Goal: Task Accomplishment & Management: Manage account settings

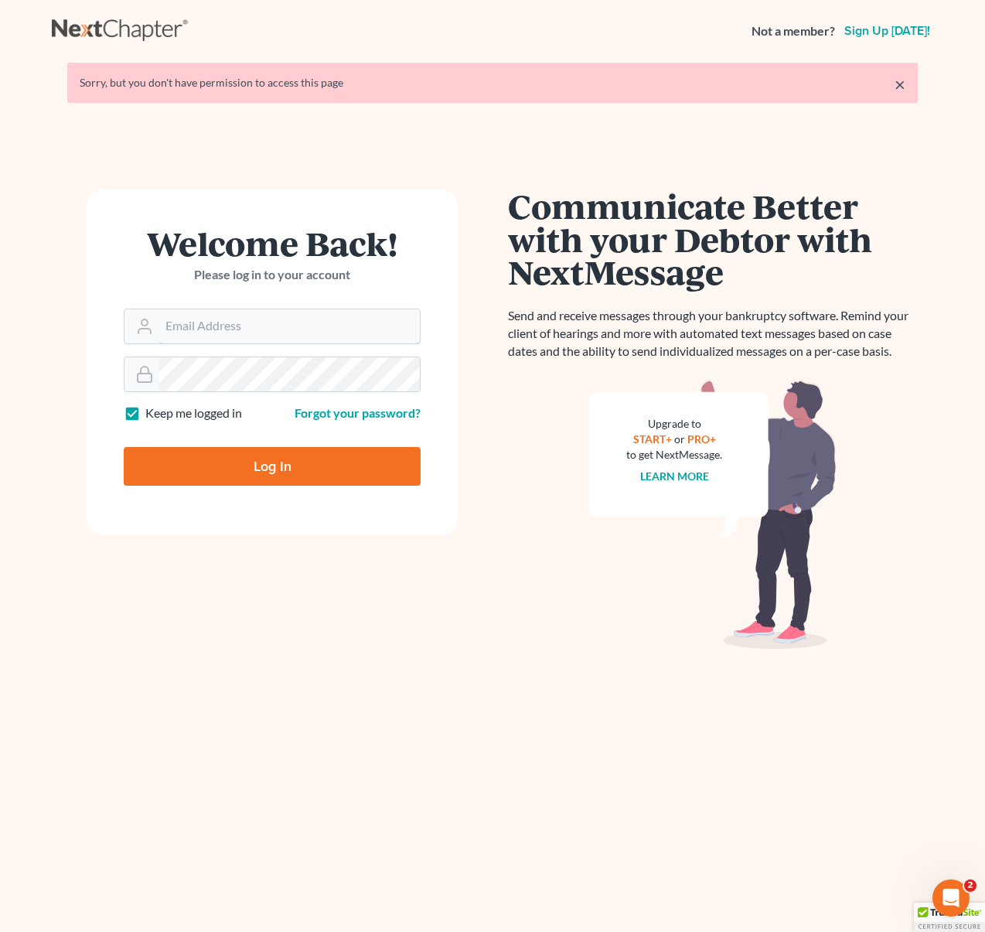
type input "[EMAIL_ADDRESS][DOMAIN_NAME]"
click at [340, 458] on input "Log In" at bounding box center [272, 466] width 297 height 39
type input "Thinking..."
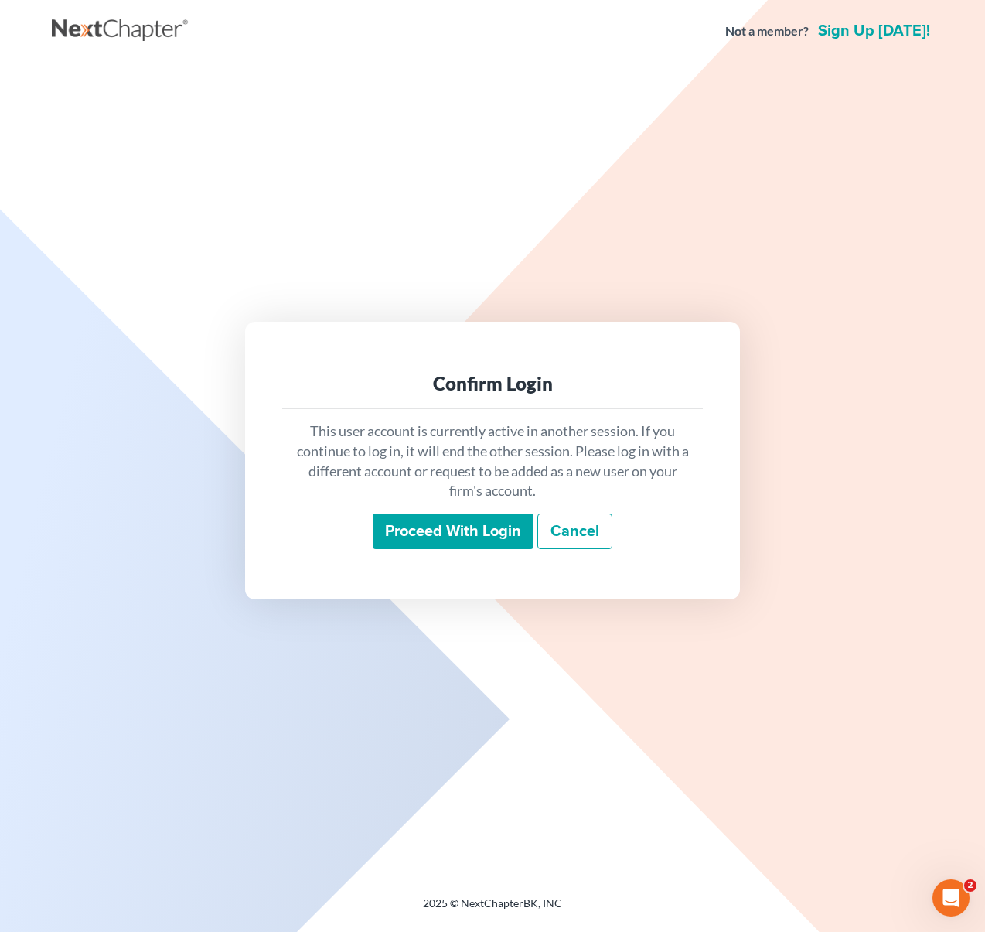
click at [479, 528] on input "Proceed with login" at bounding box center [453, 532] width 161 height 36
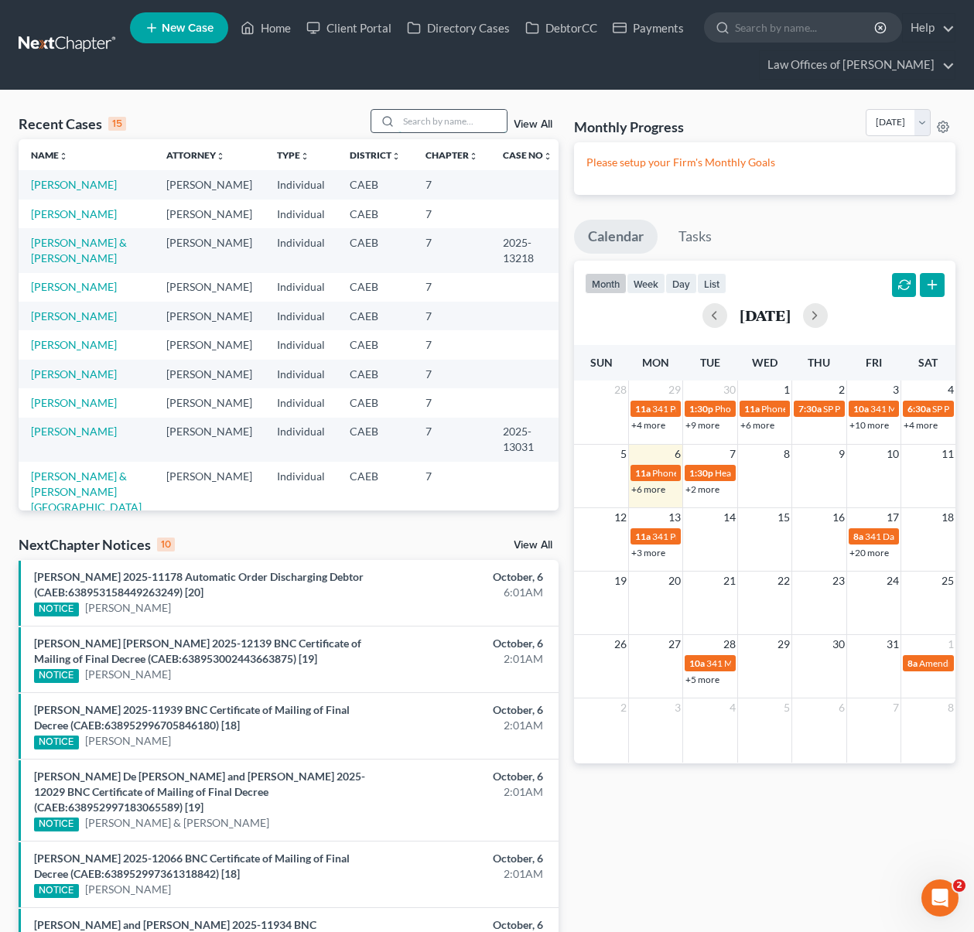
click at [451, 125] on input "search" at bounding box center [452, 121] width 108 height 22
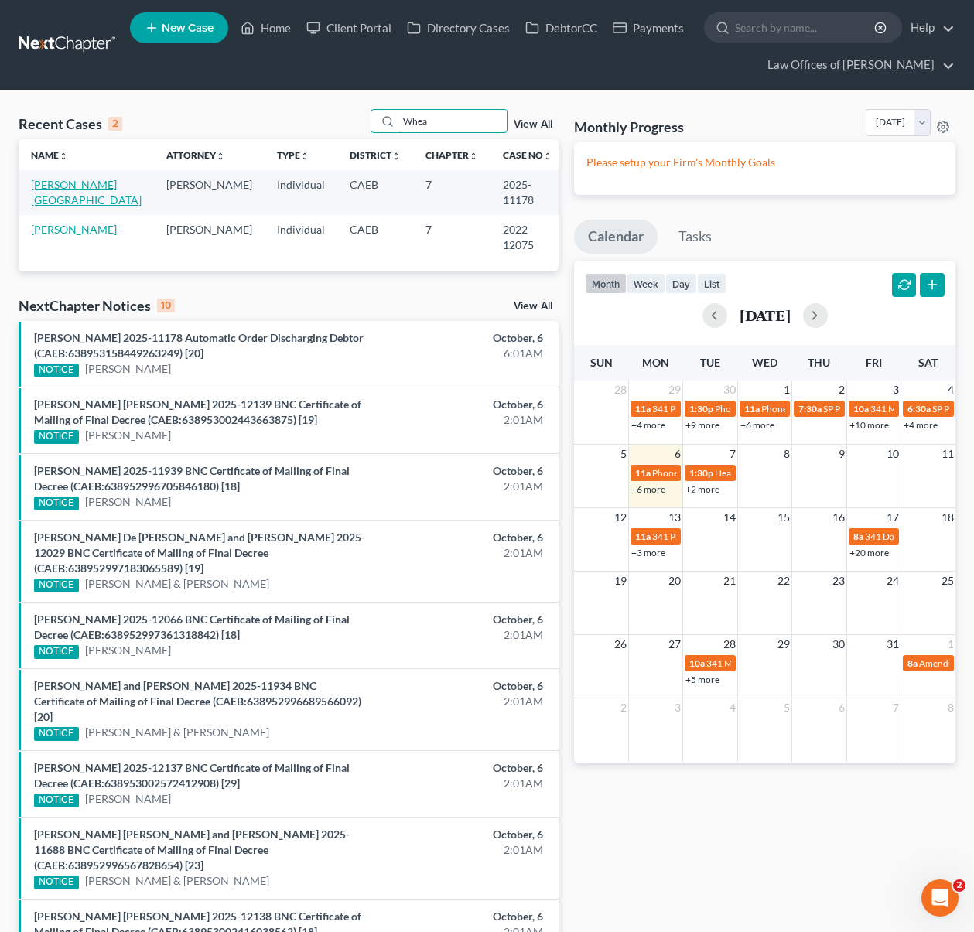
type input "Whea"
click at [60, 185] on link "Wheaton, Teisha" at bounding box center [86, 192] width 111 height 29
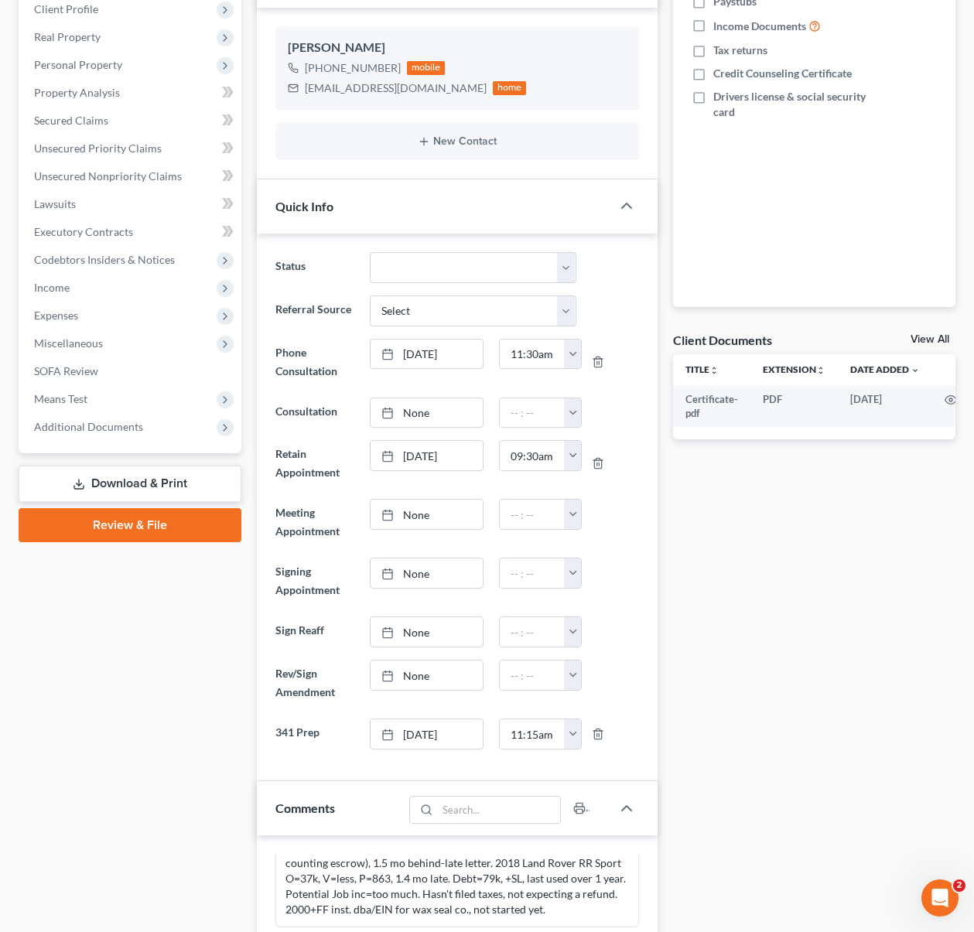
scroll to position [272, 0]
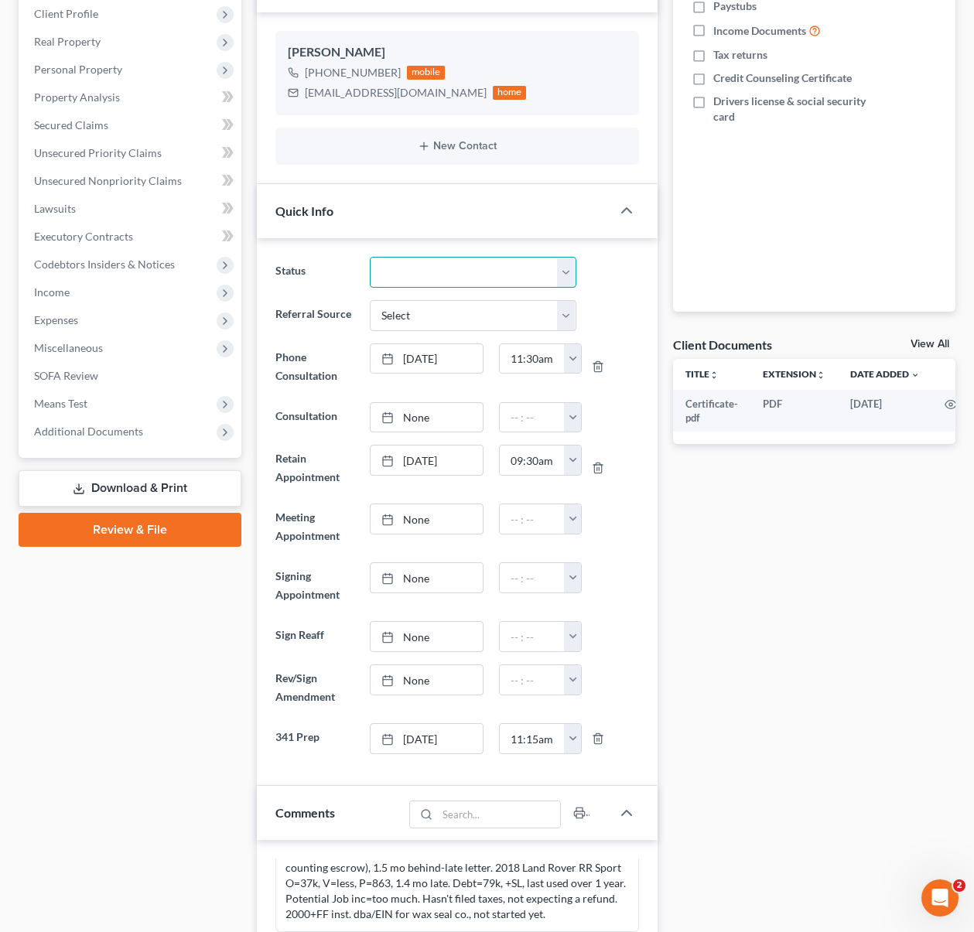
click at [568, 272] on select "Cancelled/Refund Closed Consultation Declined Discharged Filed Income Check In …" at bounding box center [473, 272] width 206 height 31
select select "4"
click at [370, 257] on select "Cancelled/Refund Closed Consultation Declined Discharged Filed Income Check In …" at bounding box center [473, 272] width 206 height 31
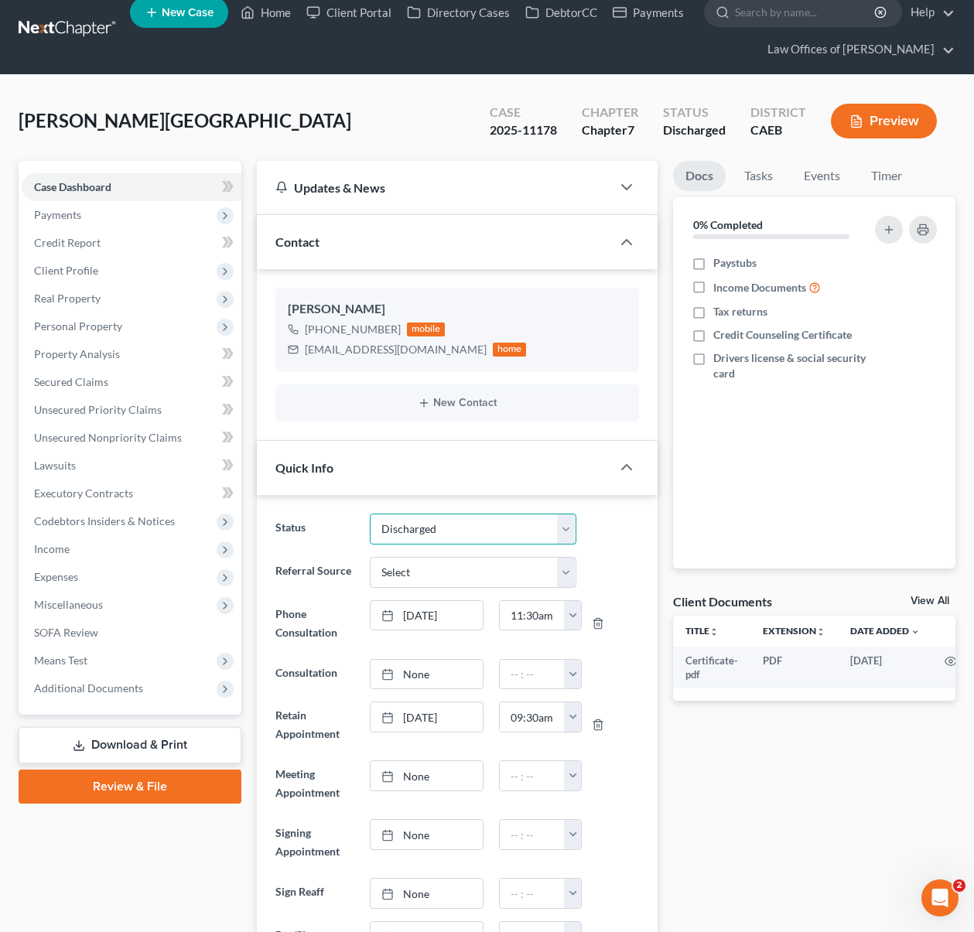
scroll to position [0, 0]
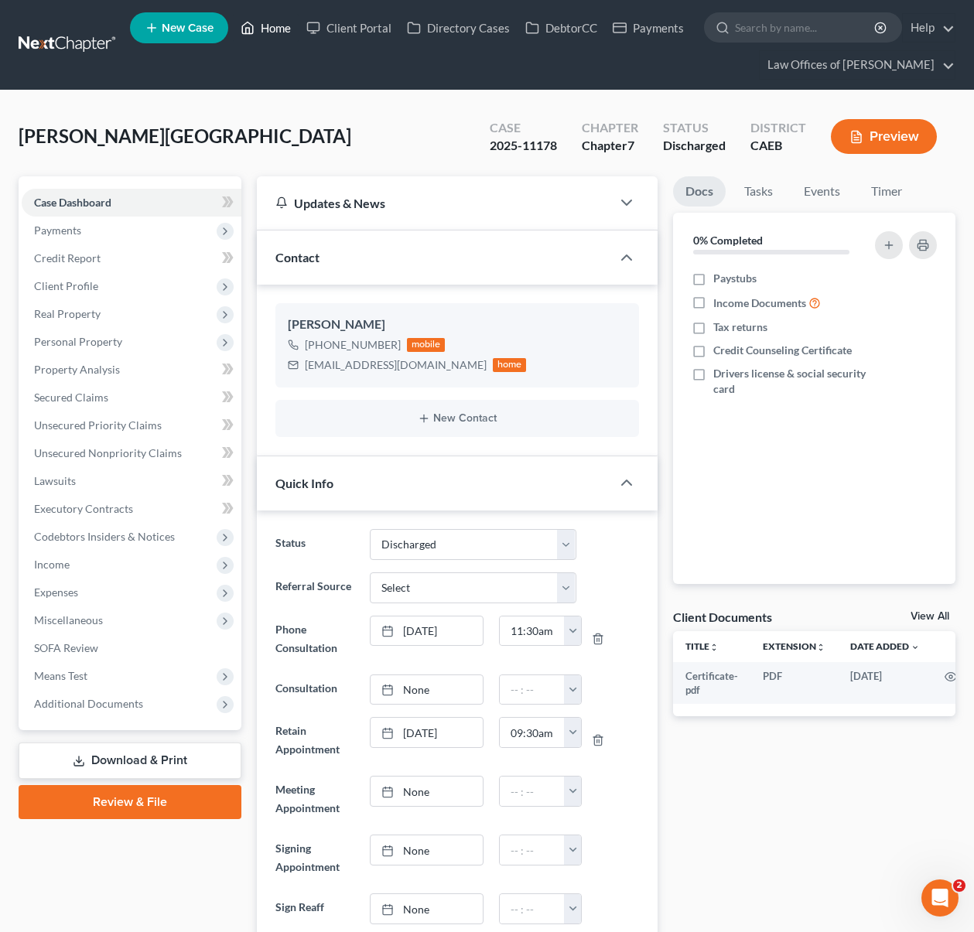
click at [278, 36] on link "Home" at bounding box center [266, 28] width 66 height 28
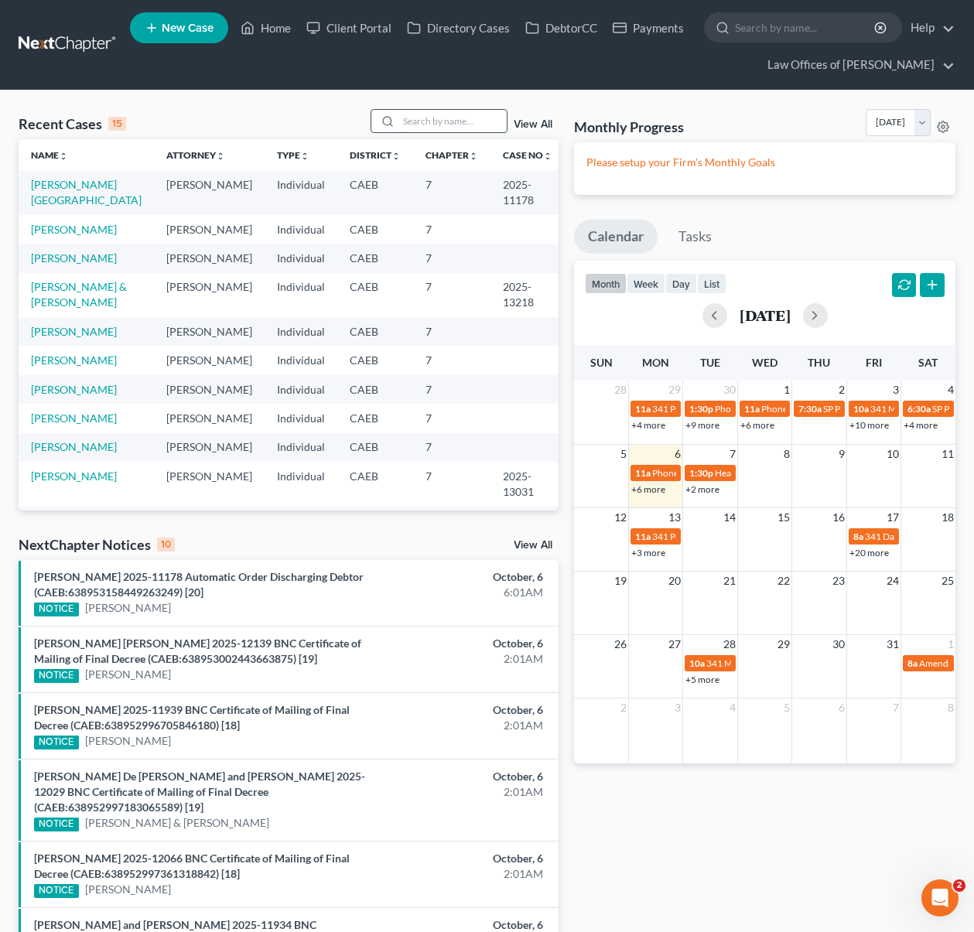
click at [466, 124] on input "search" at bounding box center [452, 121] width 108 height 22
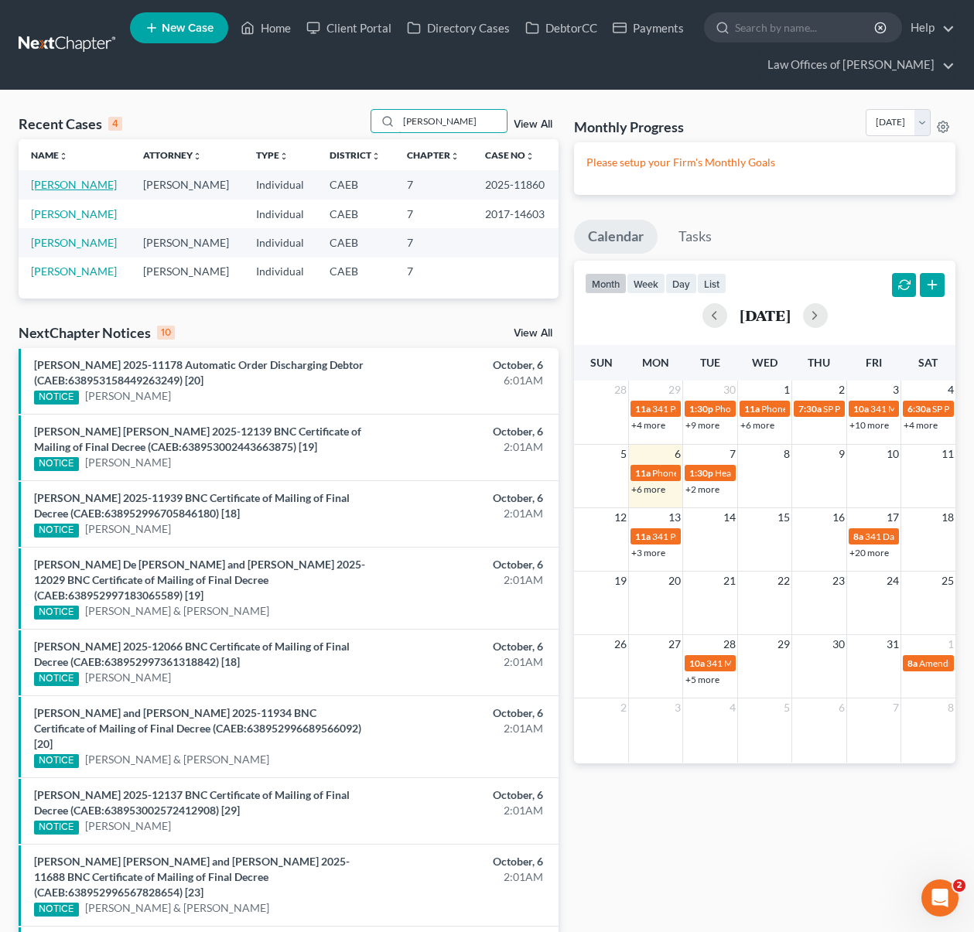
type input "Chaidez"
click at [87, 189] on link "Chaidez-Ontiveros, Mabel" at bounding box center [74, 184] width 86 height 13
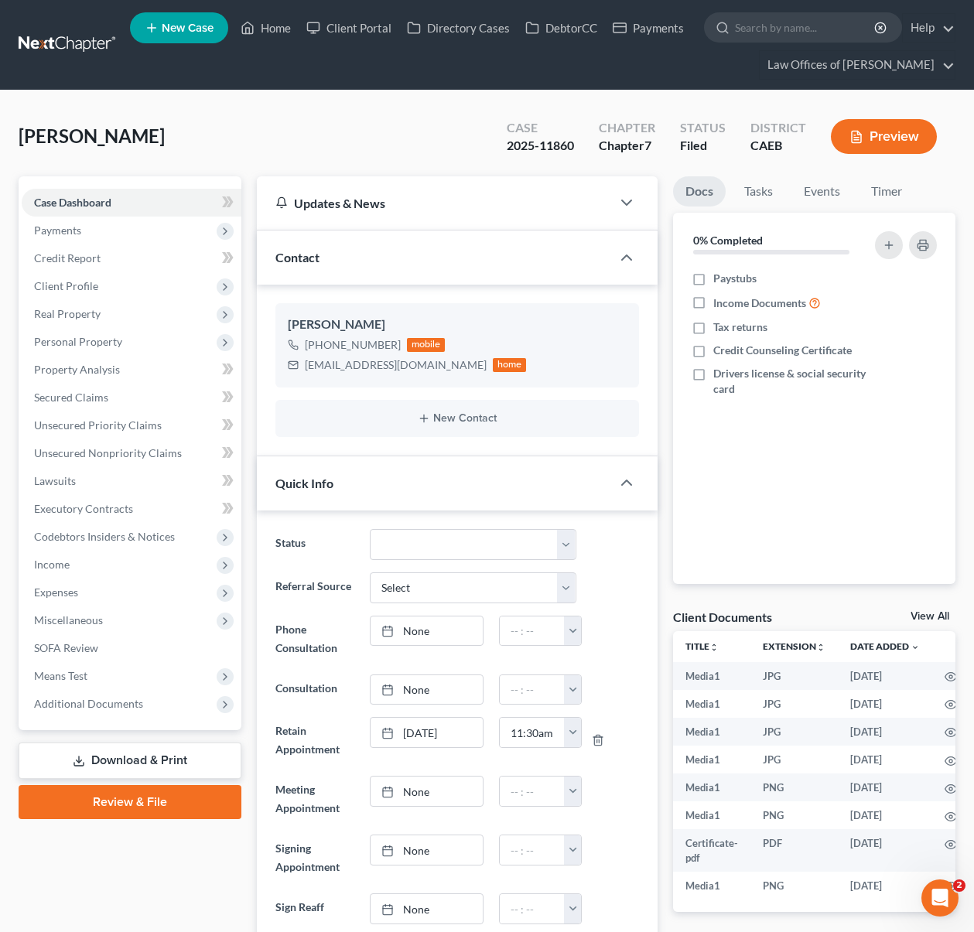
scroll to position [565, 0]
click at [567, 541] on select "Cancelled/Refund Closed Consultation Declined Discharged Filed Income Check In …" at bounding box center [473, 544] width 206 height 31
select select "4"
click at [370, 529] on select "Cancelled/Refund Closed Consultation Declined Discharged Filed Income Check In …" at bounding box center [473, 544] width 206 height 31
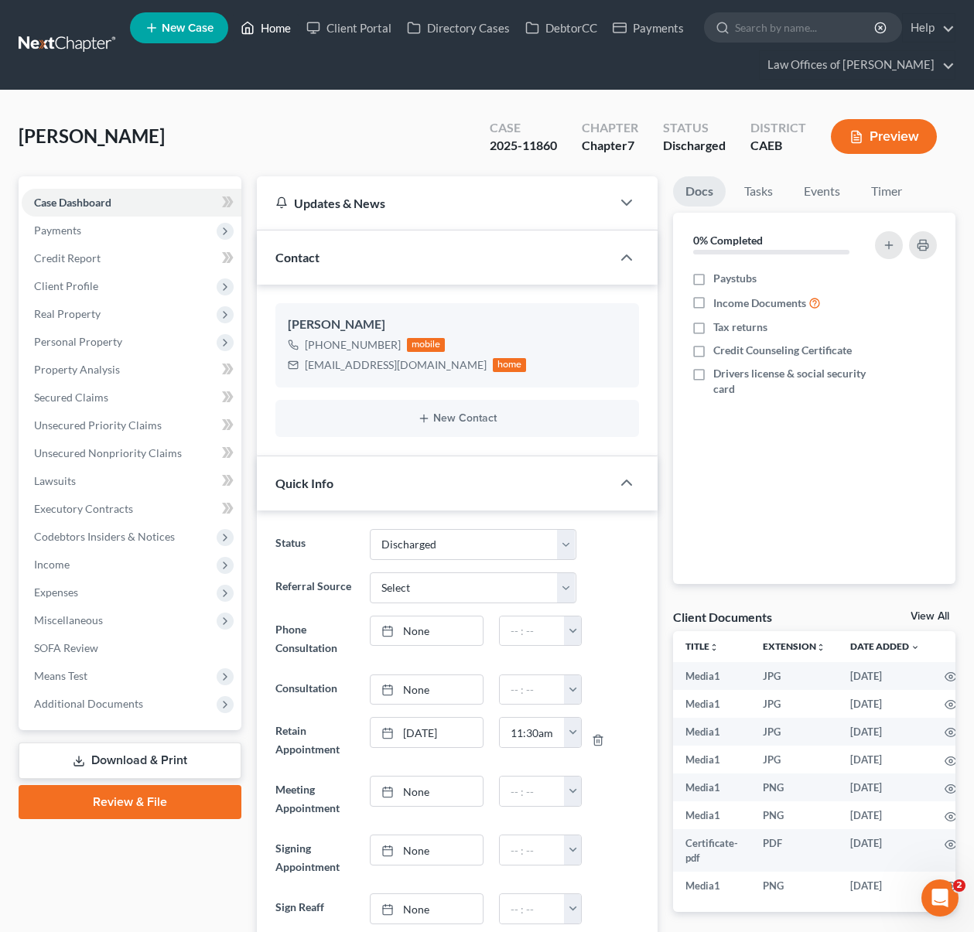
click at [282, 34] on link "Home" at bounding box center [266, 28] width 66 height 28
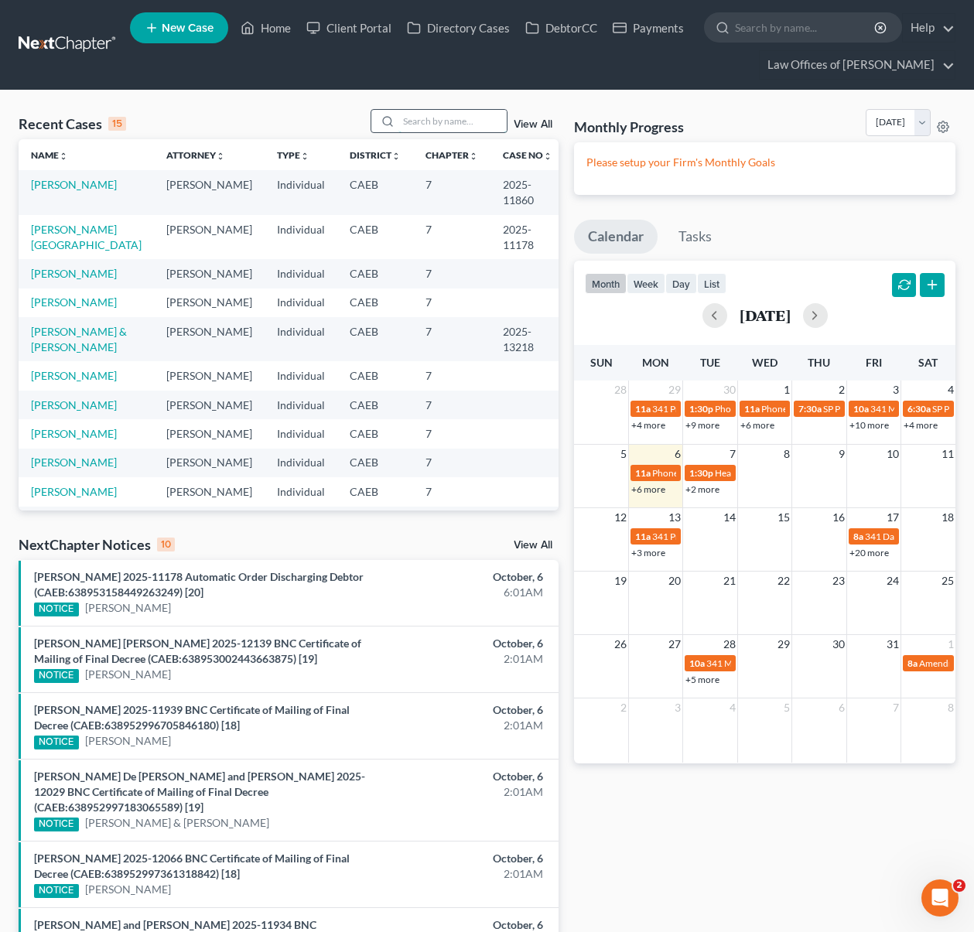
click at [432, 128] on input "search" at bounding box center [452, 121] width 108 height 22
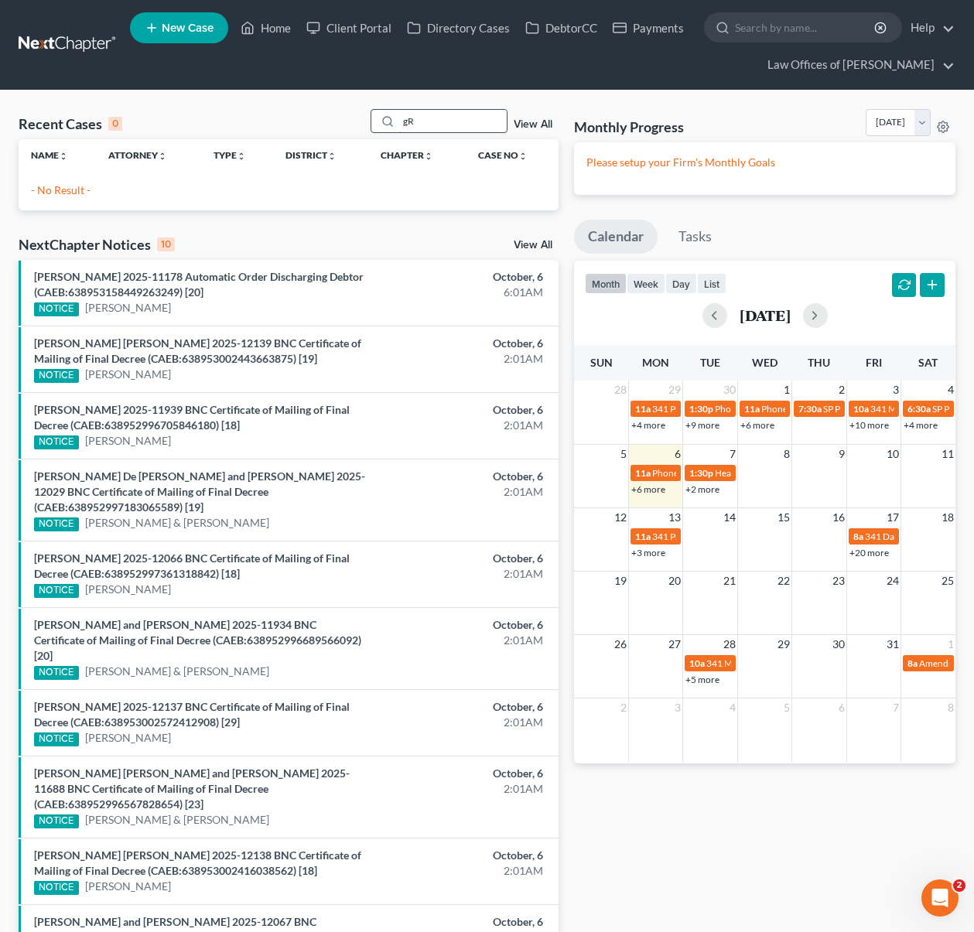
type input "g"
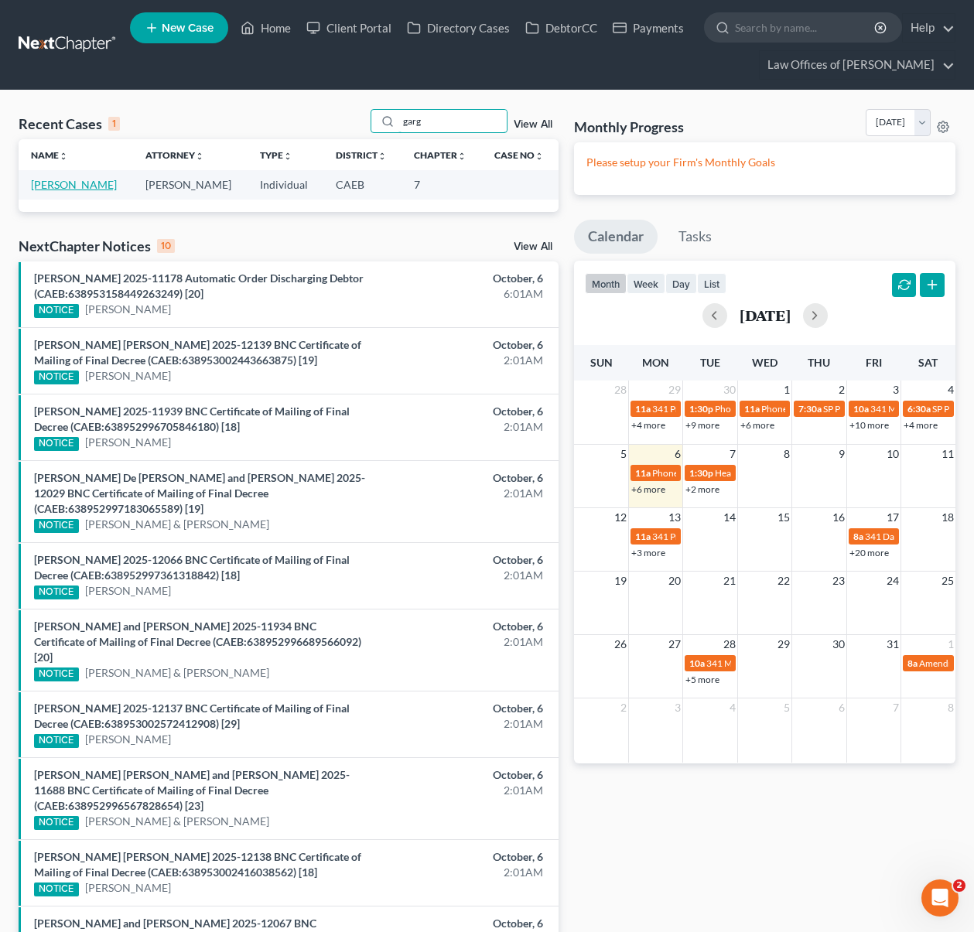
type input "garg"
click at [56, 189] on link "Gargan, Melissa" at bounding box center [74, 184] width 86 height 13
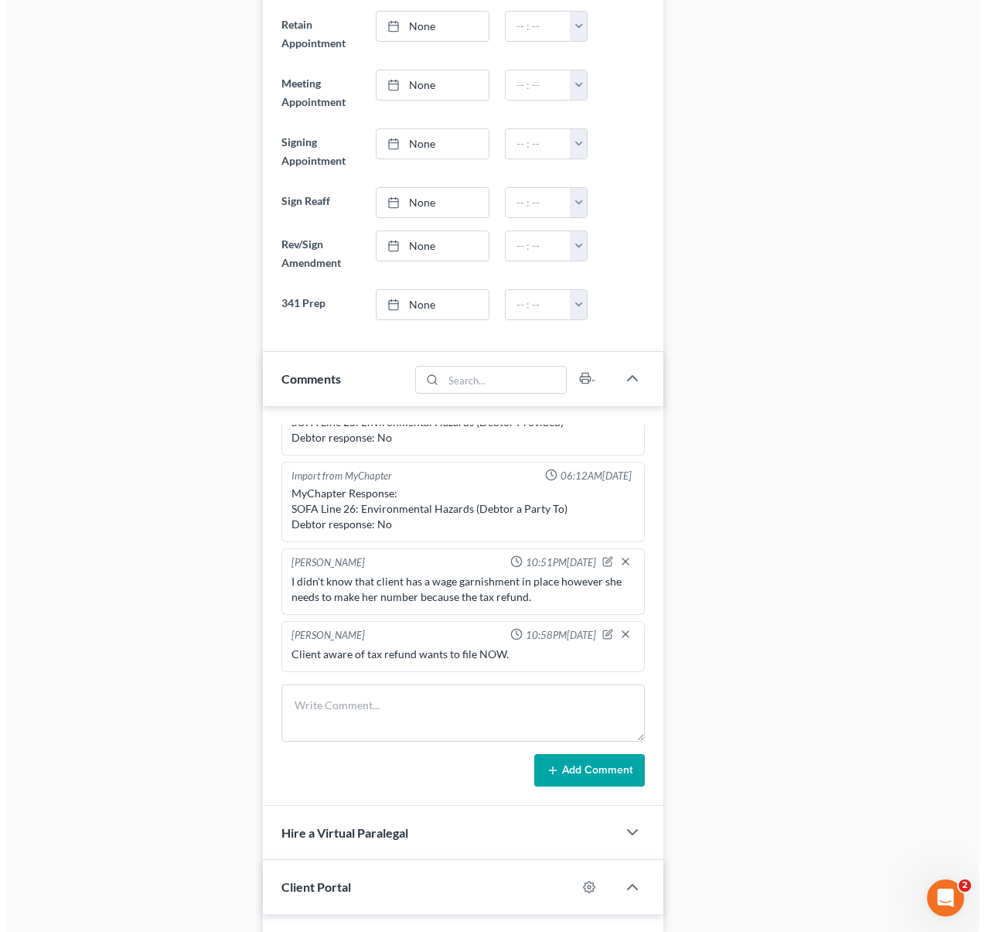
scroll to position [896, 0]
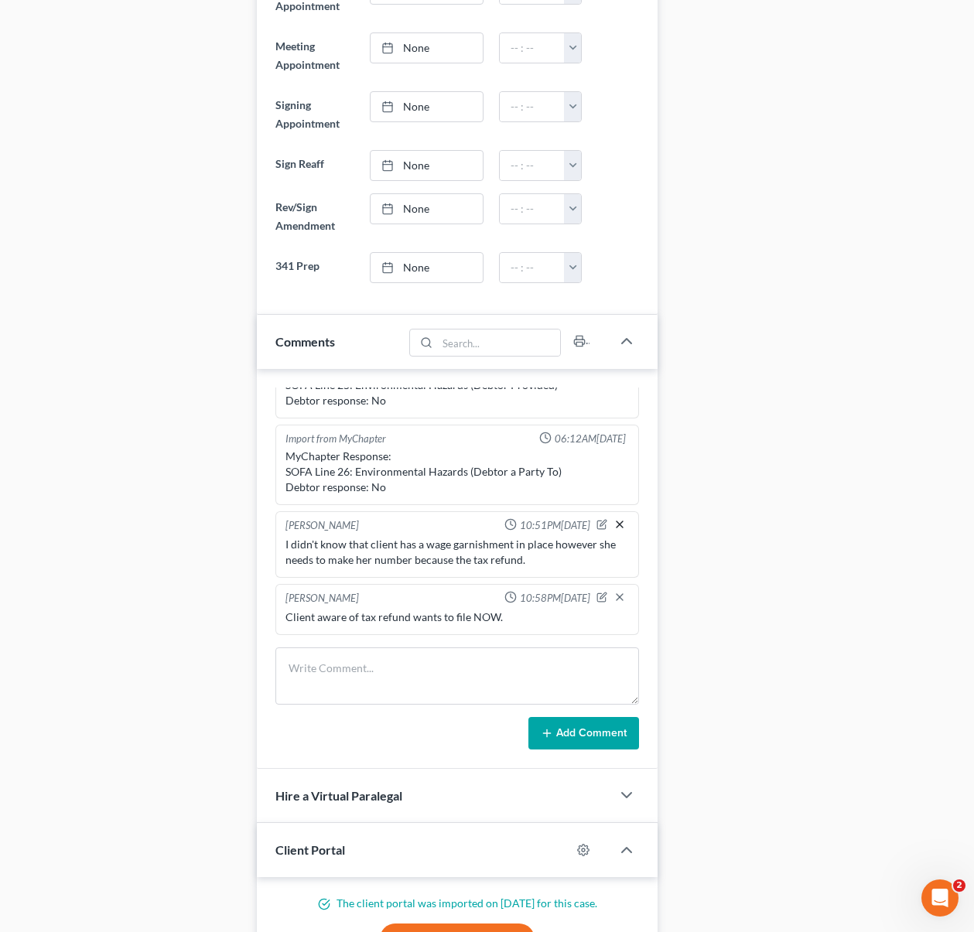
click at [613, 526] on icon "button" at bounding box center [619, 524] width 12 height 12
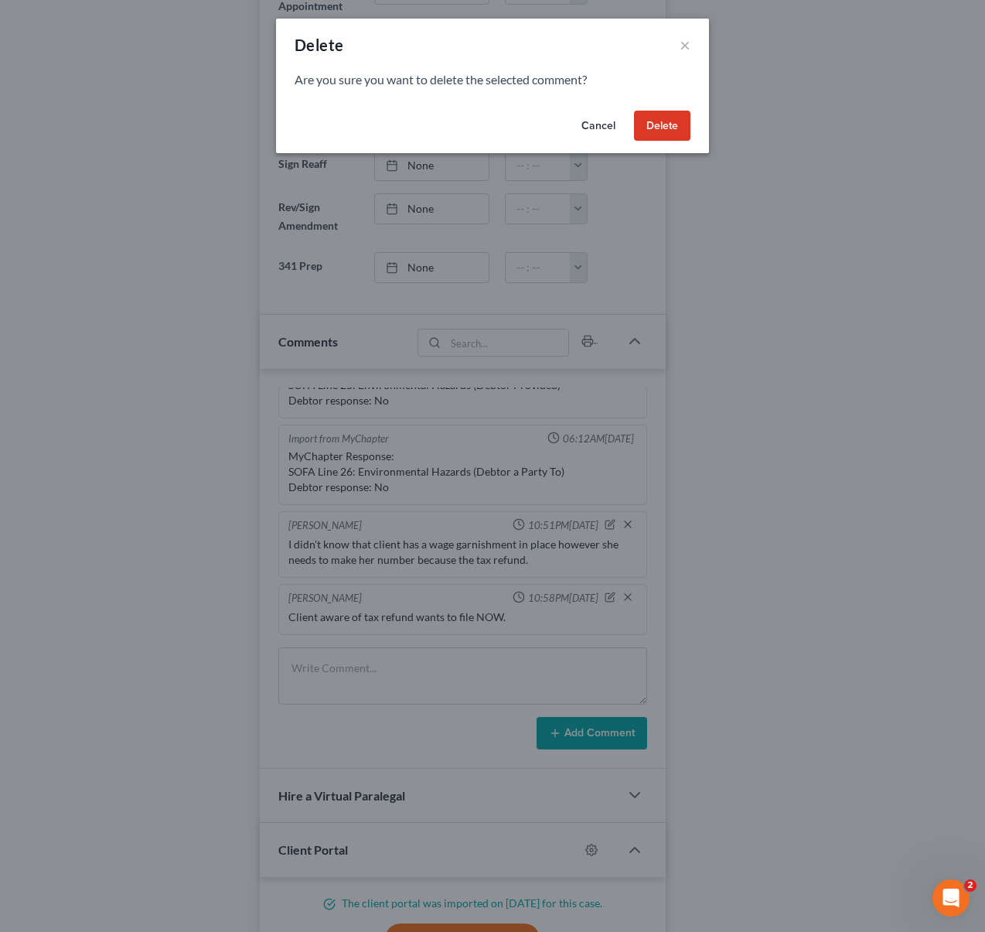
click at [663, 118] on button "Delete" at bounding box center [662, 126] width 56 height 31
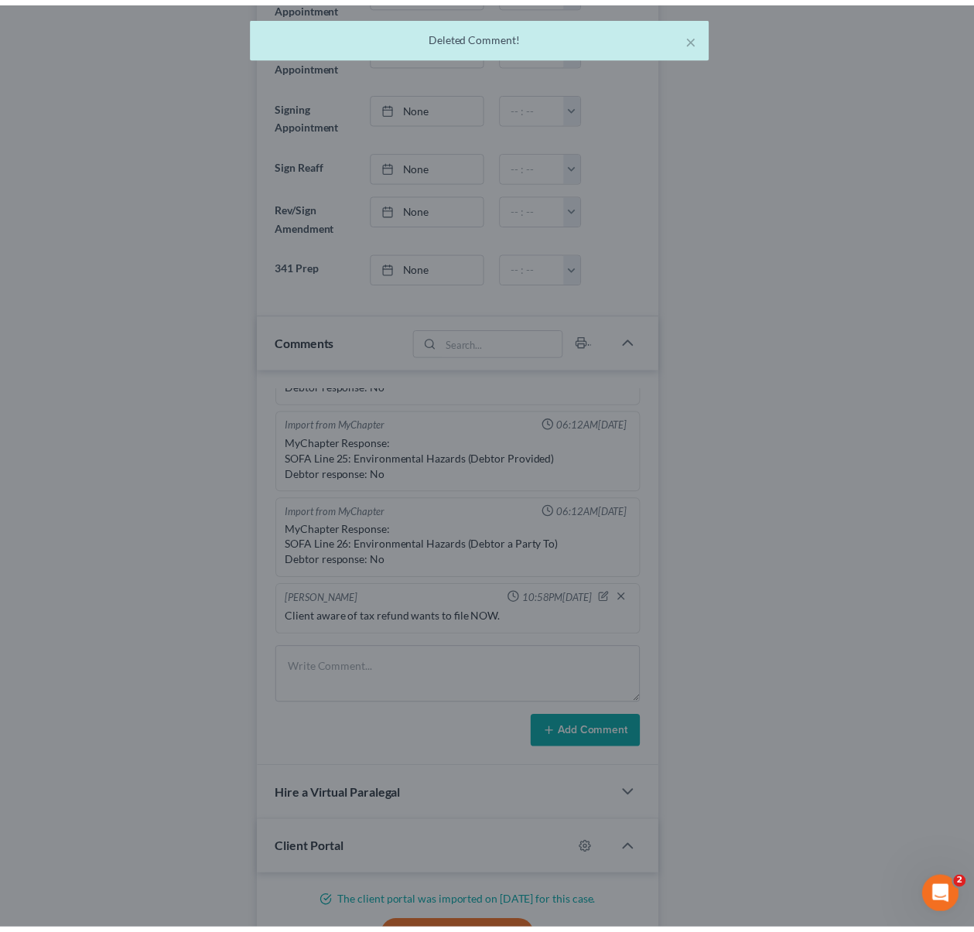
scroll to position [860, 0]
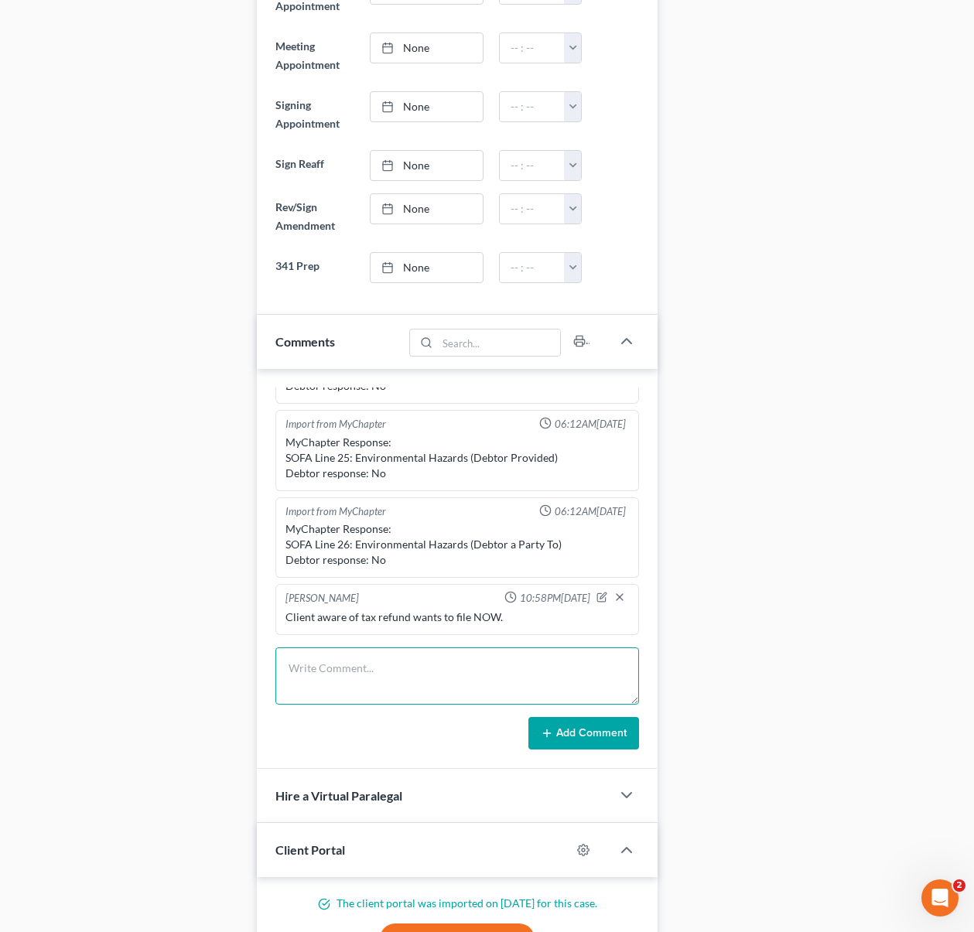
click at [342, 667] on textarea at bounding box center [457, 675] width 364 height 57
click at [596, 596] on icon "button" at bounding box center [601, 597] width 11 height 11
type textarea "Client aware of tax refund wants to file NOW."
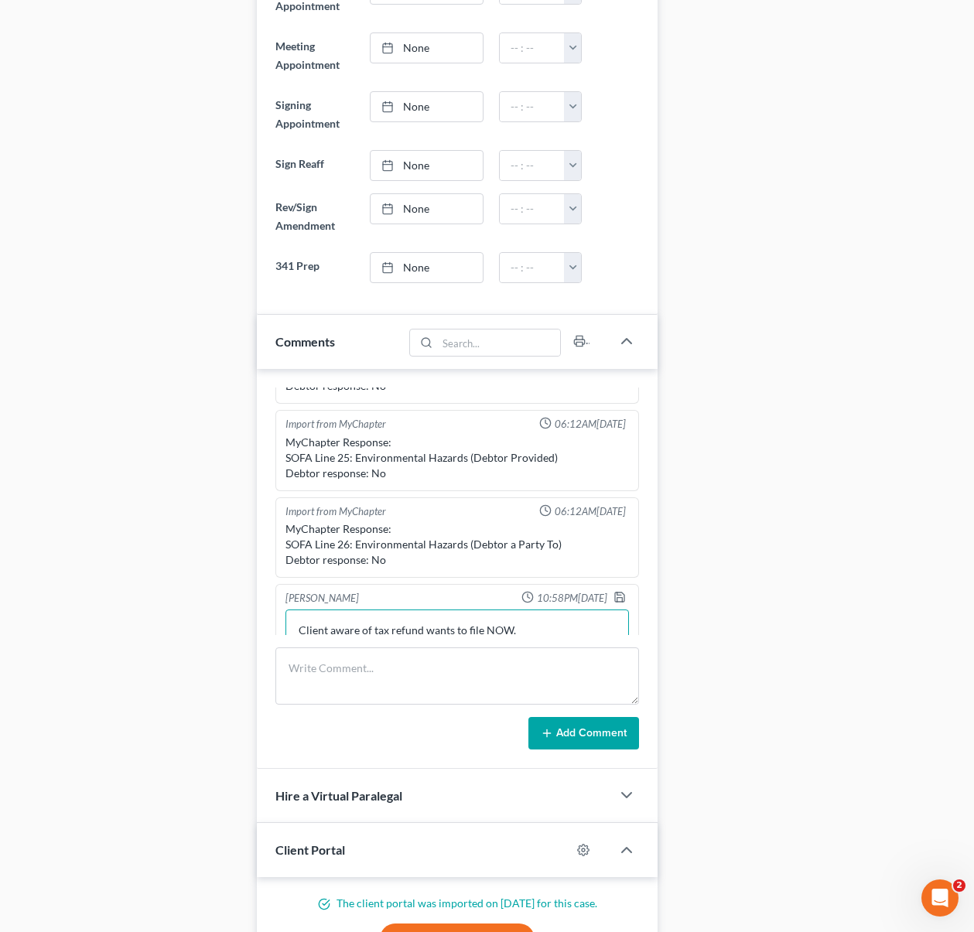
click at [552, 629] on textarea "Client aware of tax refund wants to file NOW." at bounding box center [457, 637] width 344 height 57
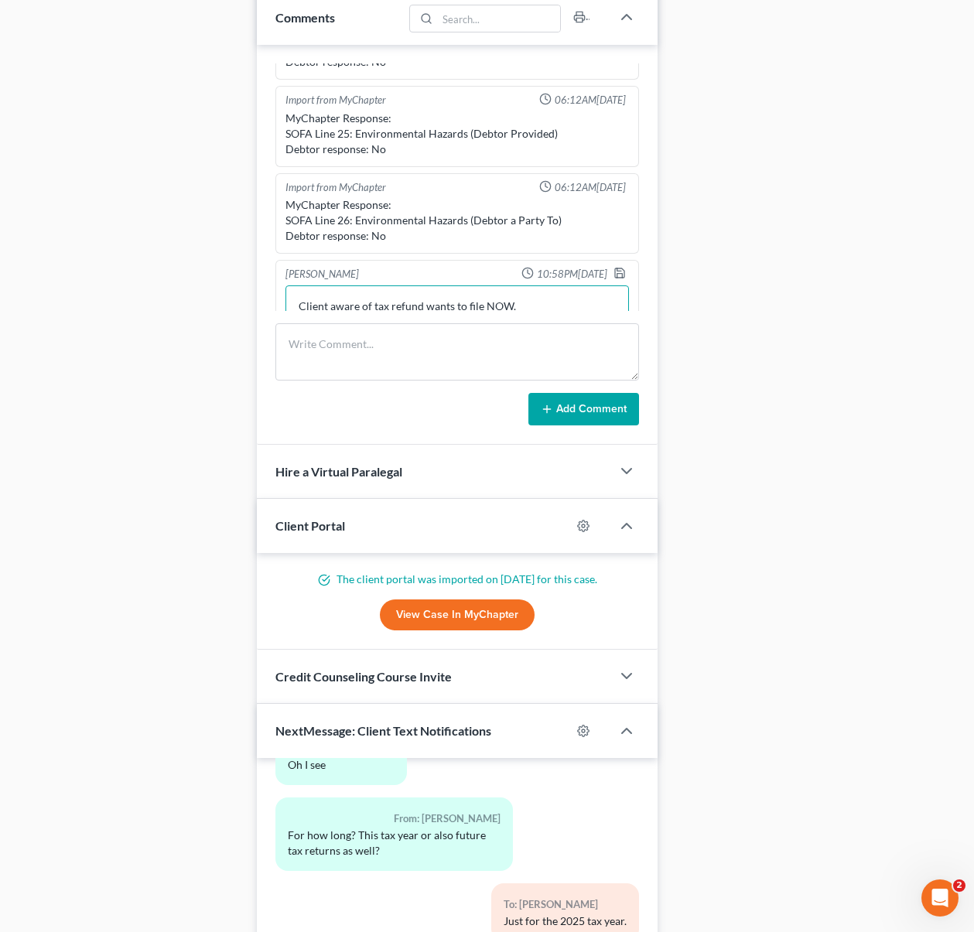
scroll to position [1450, 0]
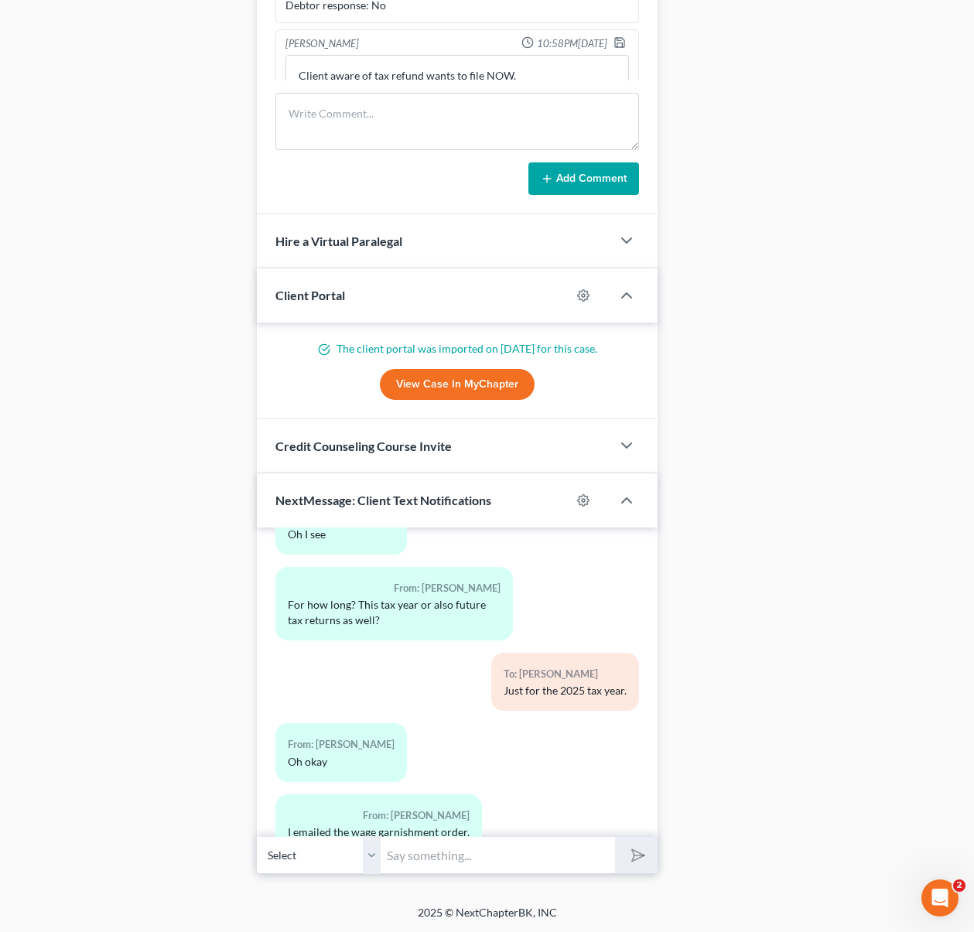
drag, startPoint x: 972, startPoint y: 774, endPoint x: 974, endPoint y: 759, distance: 15.5
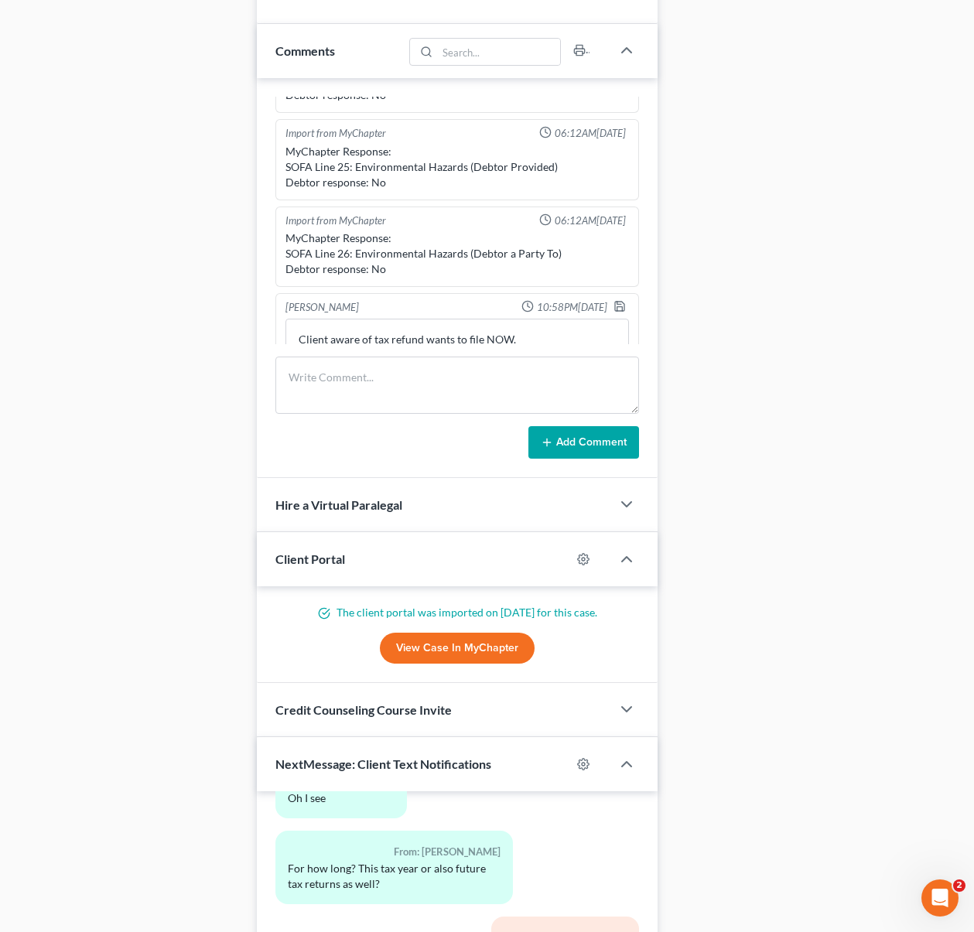
scroll to position [1185, 0]
click at [970, 651] on div "Gargan, Melissa Upgraded Chapter Chapter 7 Status PIF District CAEB Preview Pet…" at bounding box center [487, 38] width 974 height 2264
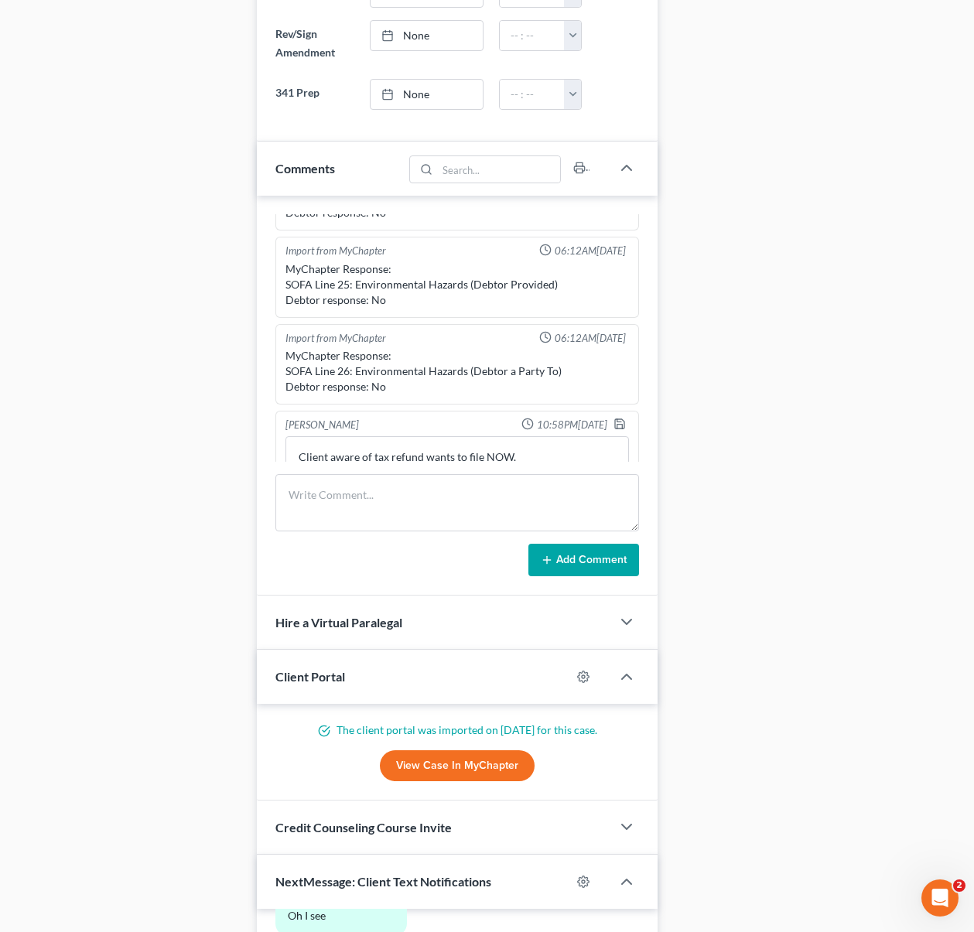
scroll to position [1063, 0]
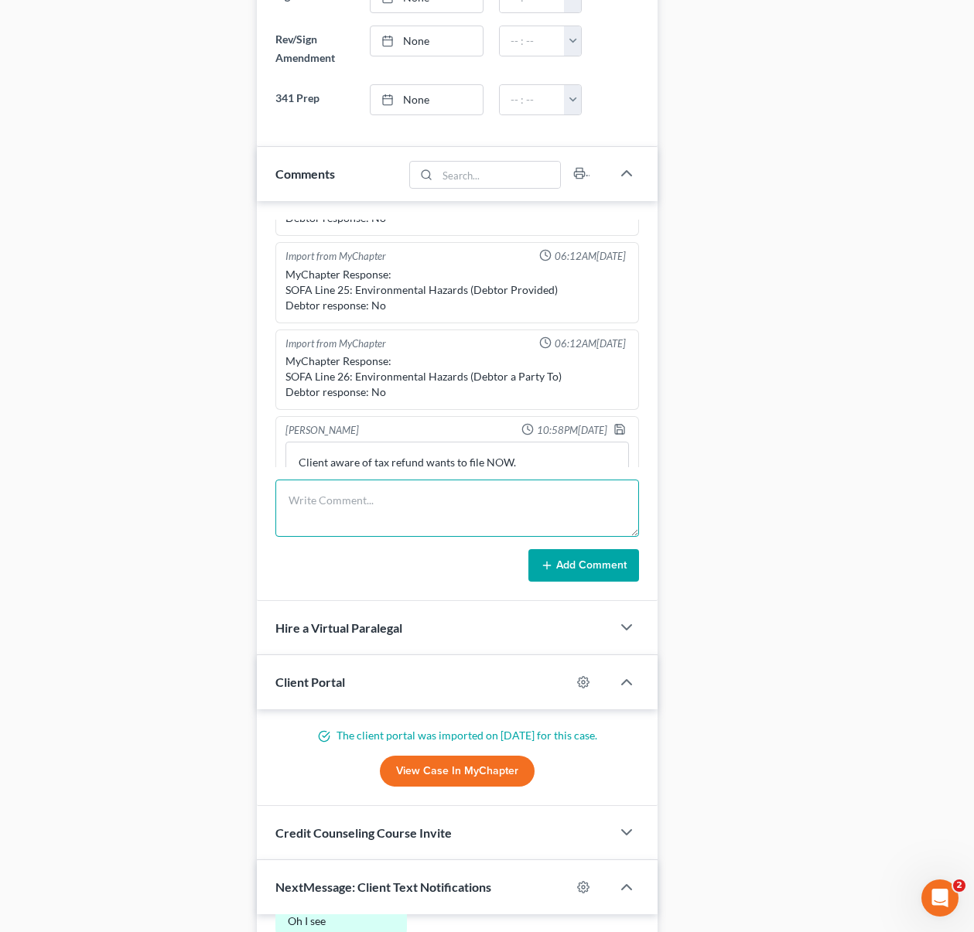
click at [365, 506] on textarea at bounding box center [457, 507] width 364 height 57
type textarea "Client think that she has a wage garnishment, but is just the complaint."
click at [619, 557] on button "Add Comment" at bounding box center [583, 565] width 111 height 32
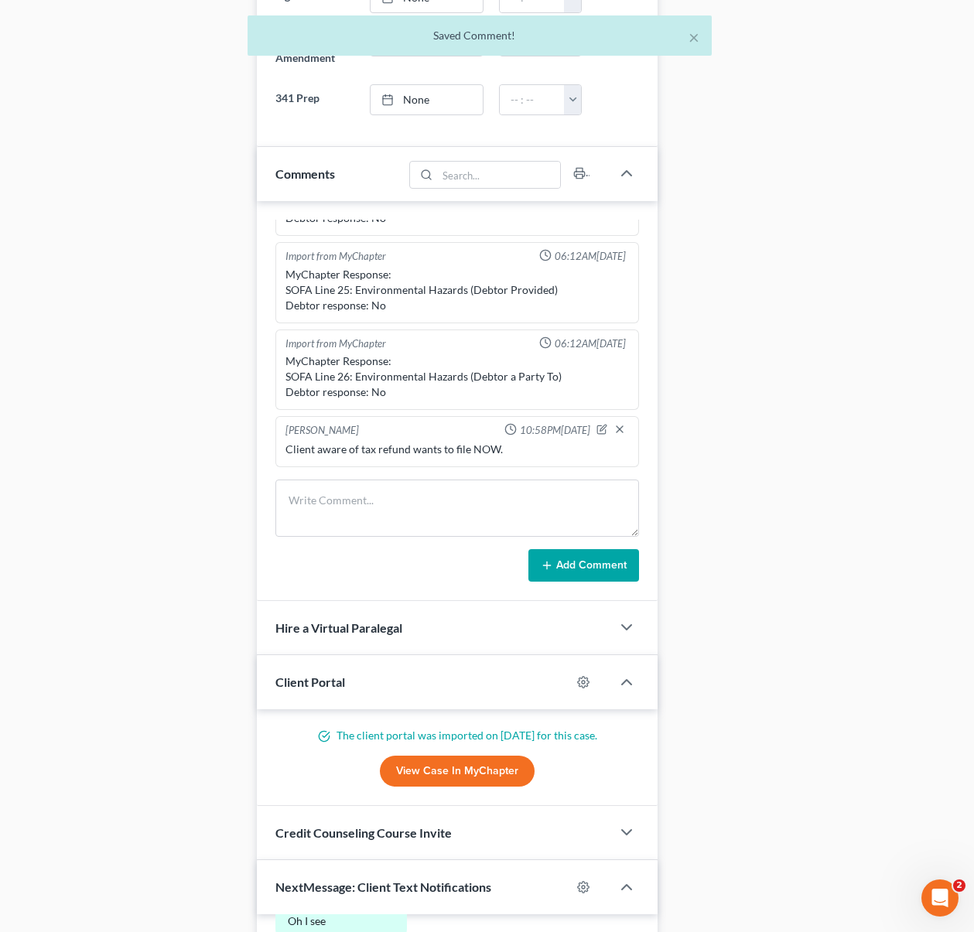
scroll to position [917, 0]
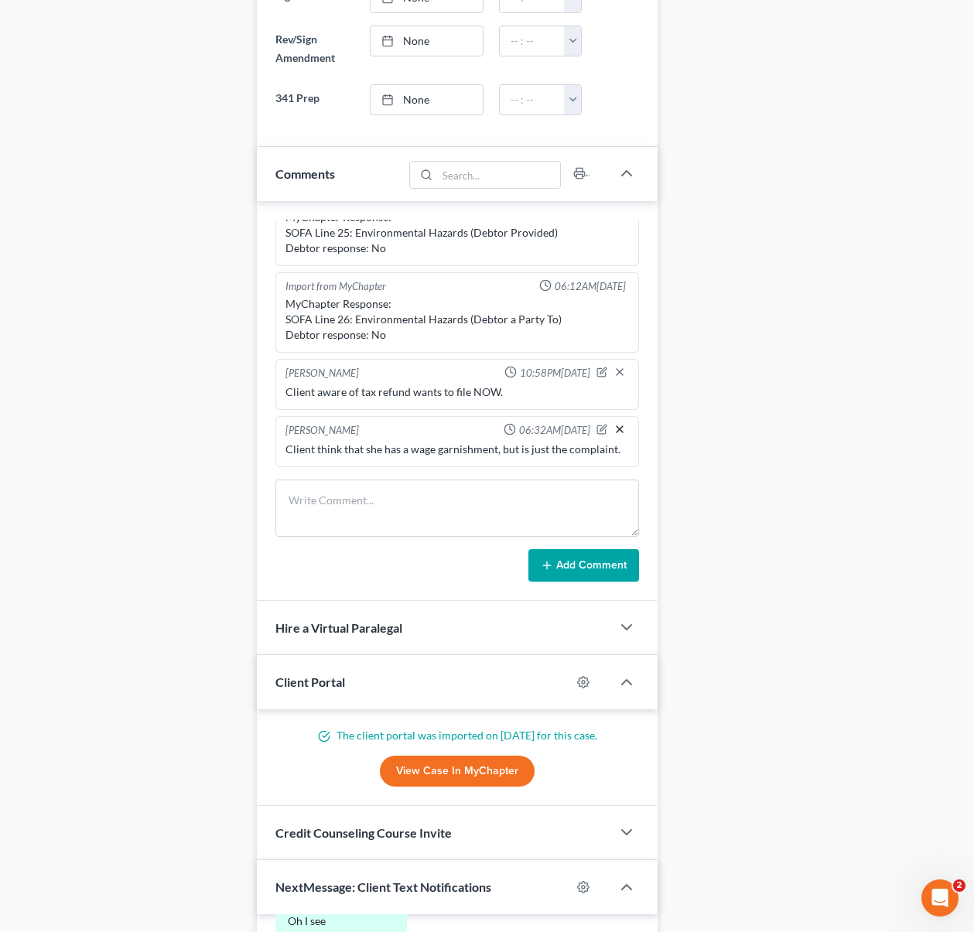
click at [613, 432] on icon "button" at bounding box center [619, 429] width 12 height 12
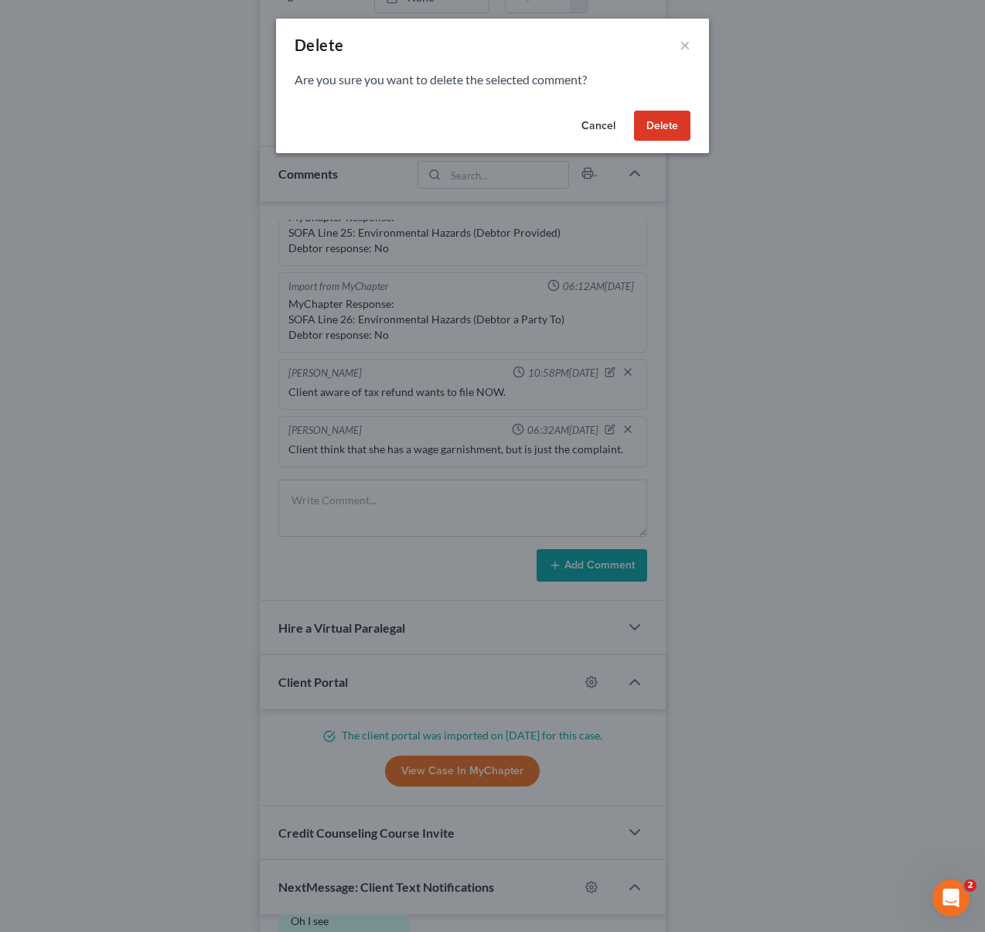
click at [601, 123] on button "Cancel" at bounding box center [598, 126] width 59 height 31
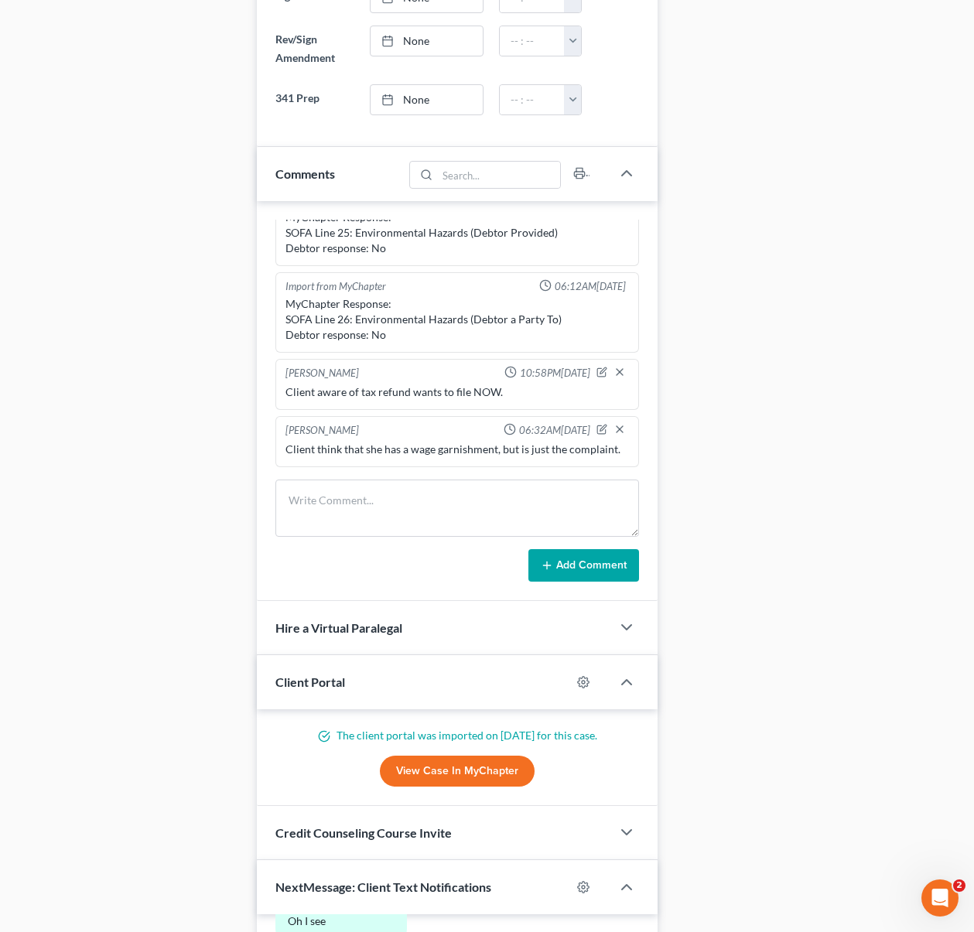
click at [517, 452] on div "Client think that she has a wage garnishment, but is just the complaint." at bounding box center [457, 449] width 344 height 15
click at [596, 430] on icon "button" at bounding box center [601, 429] width 11 height 11
click at [537, 461] on textarea "Client think that she has a wage garnishment, but is just the complaint." at bounding box center [457, 470] width 344 height 57
type textarea "Client think that she has a wage garnishment, but it is just the complaint."
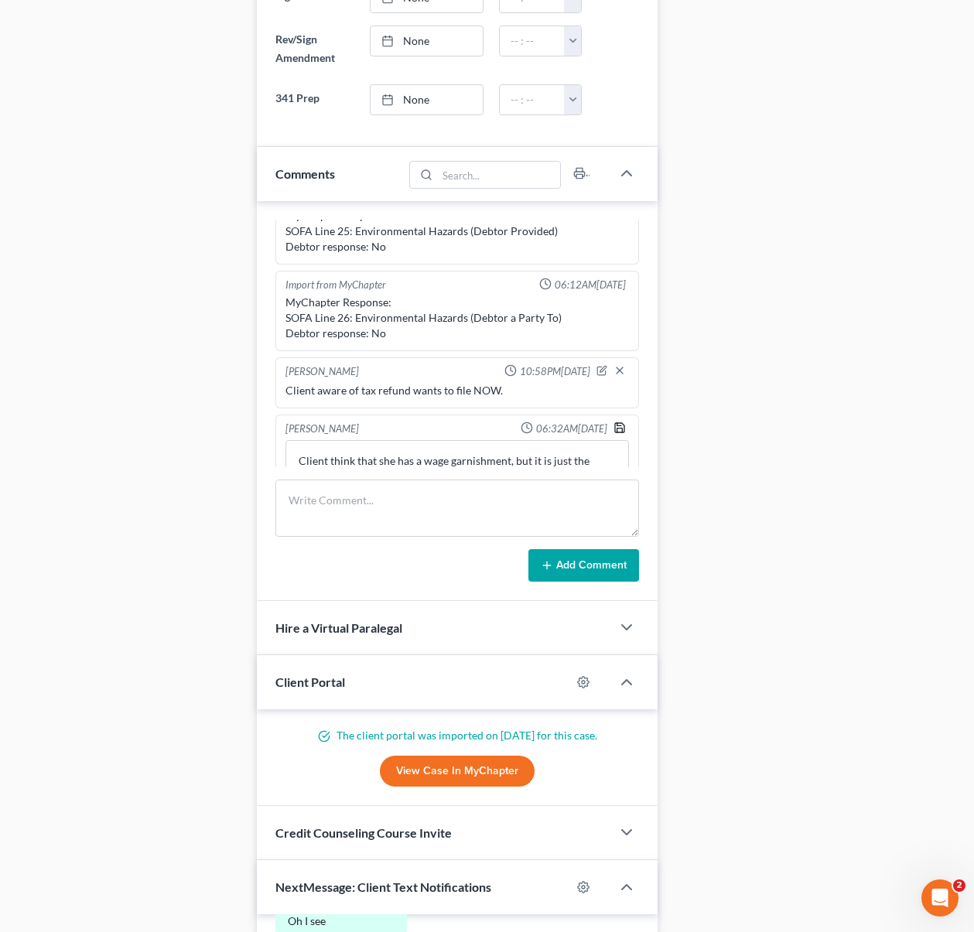
click at [613, 429] on icon "button" at bounding box center [619, 427] width 12 height 12
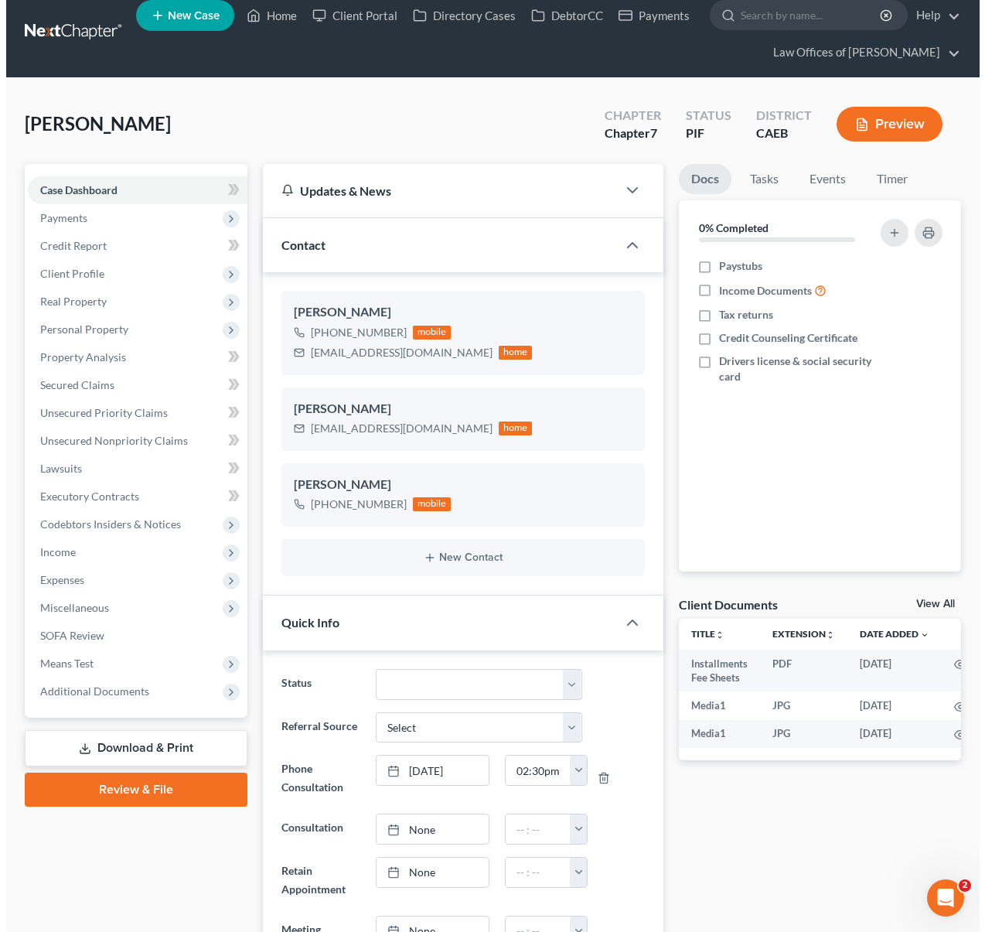
scroll to position [0, 0]
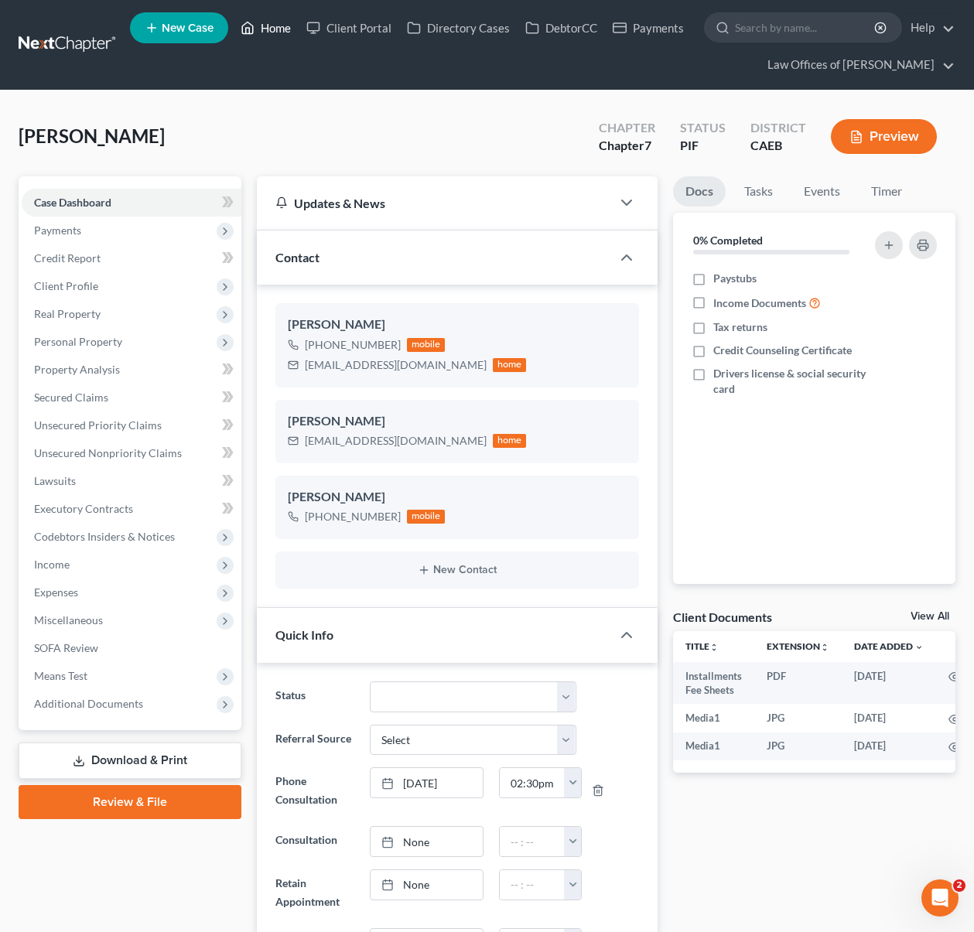
click at [283, 36] on link "Home" at bounding box center [266, 28] width 66 height 28
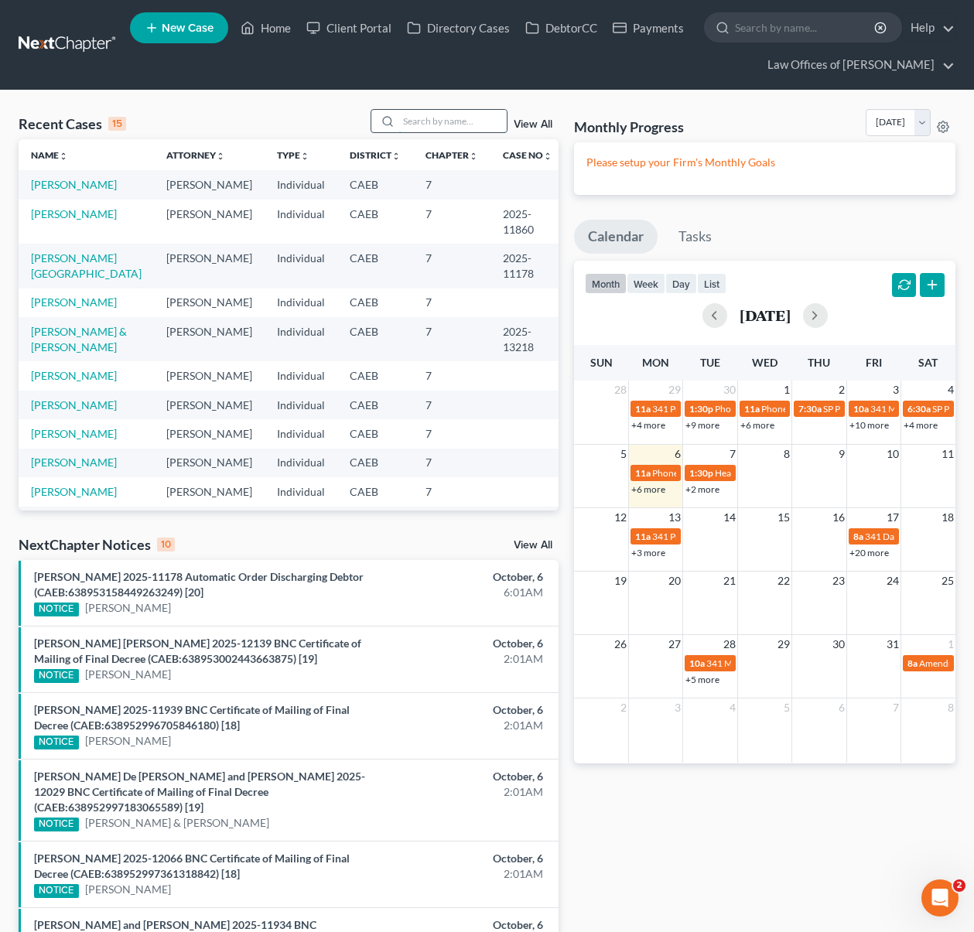
click at [441, 120] on input "search" at bounding box center [452, 121] width 108 height 22
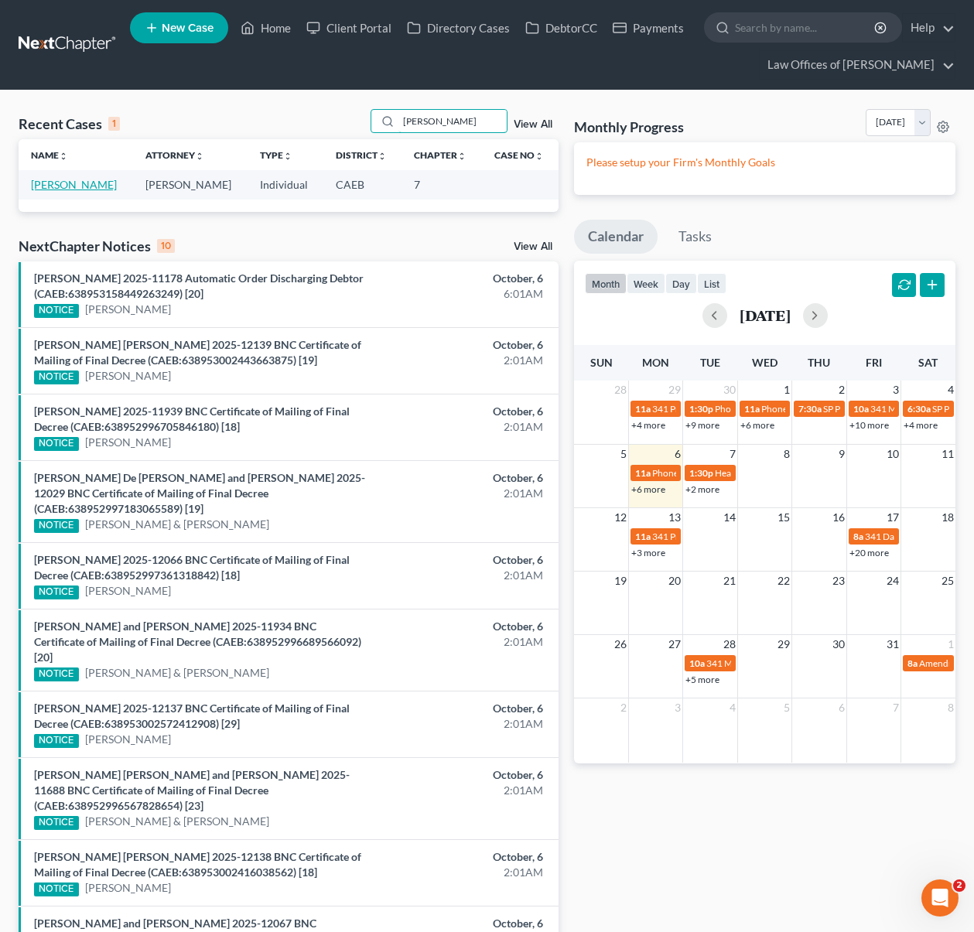
type input "ramirez-gar"
click at [107, 186] on link "Ramirez-Garcia, Berta" at bounding box center [74, 184] width 86 height 13
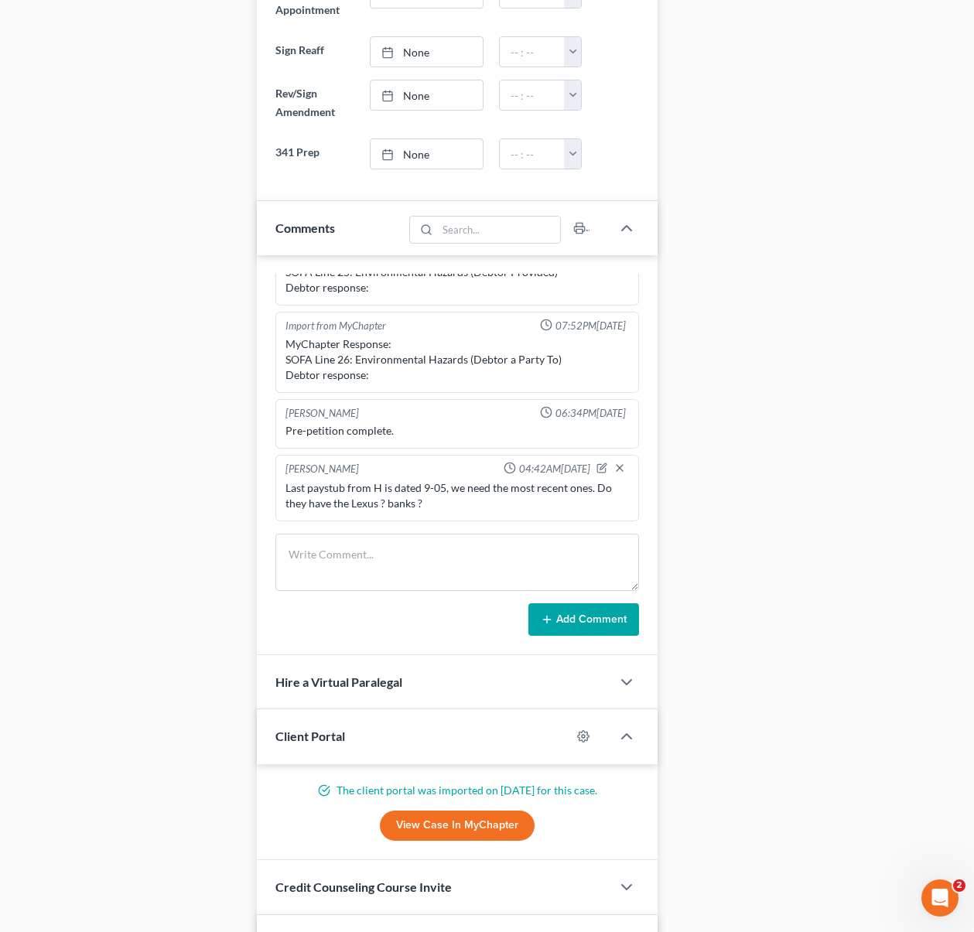
scroll to position [872, 0]
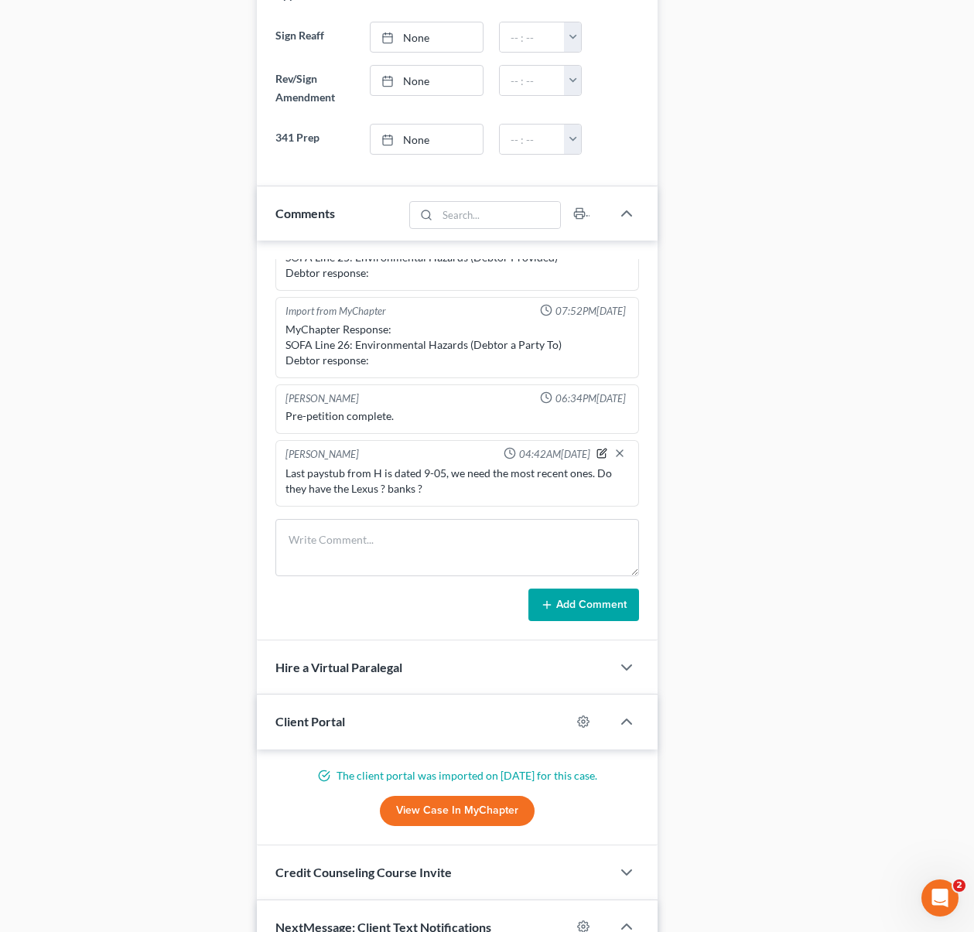
click at [597, 457] on icon "button" at bounding box center [601, 454] width 9 height 9
click at [478, 502] on textarea "Last paystub from H is dated 9-05, we need the most recent ones. Do they have t…" at bounding box center [457, 494] width 344 height 57
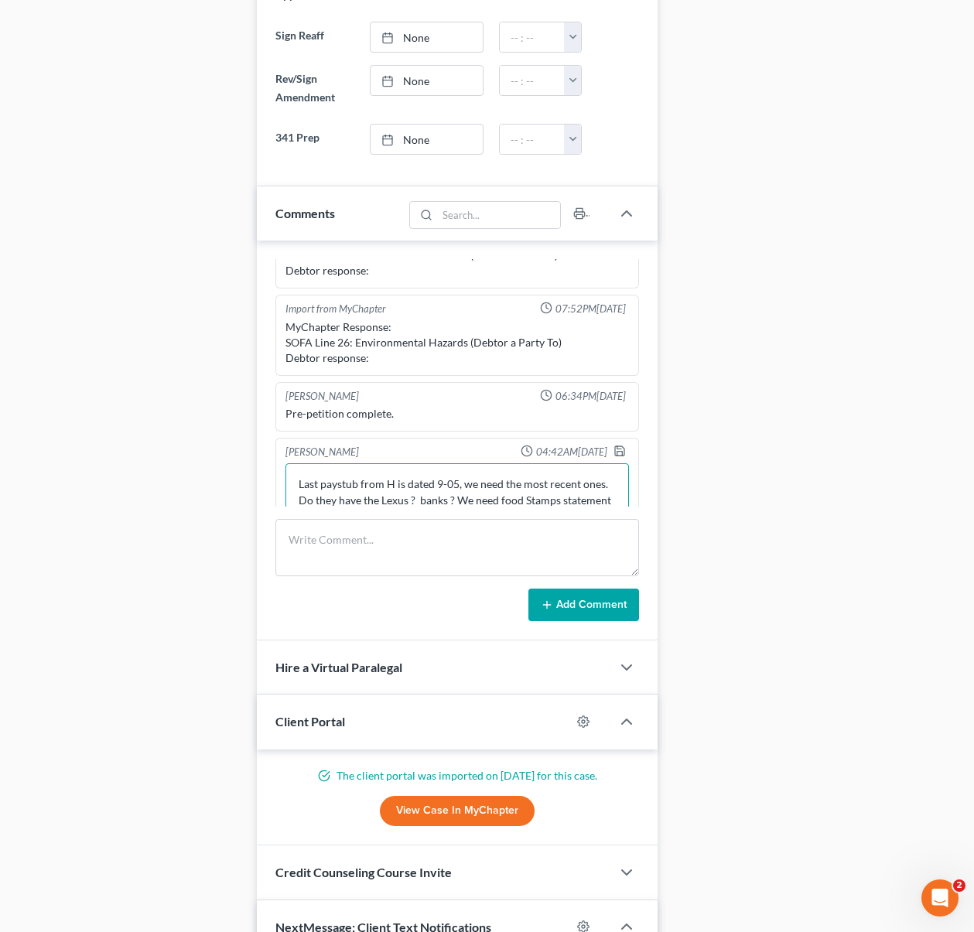
scroll to position [572, 0]
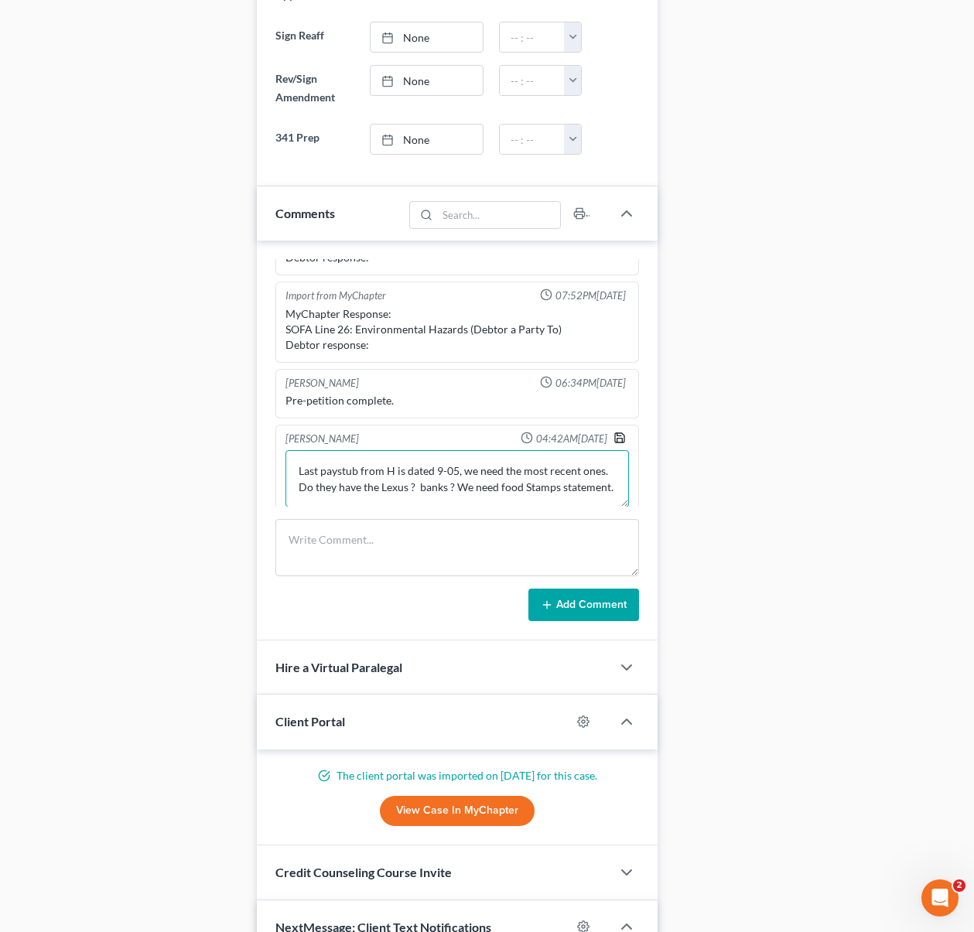
type textarea "Last paystub from H is dated 9-05, we need the most recent ones. Do they have t…"
click at [613, 438] on icon "button" at bounding box center [619, 438] width 12 height 12
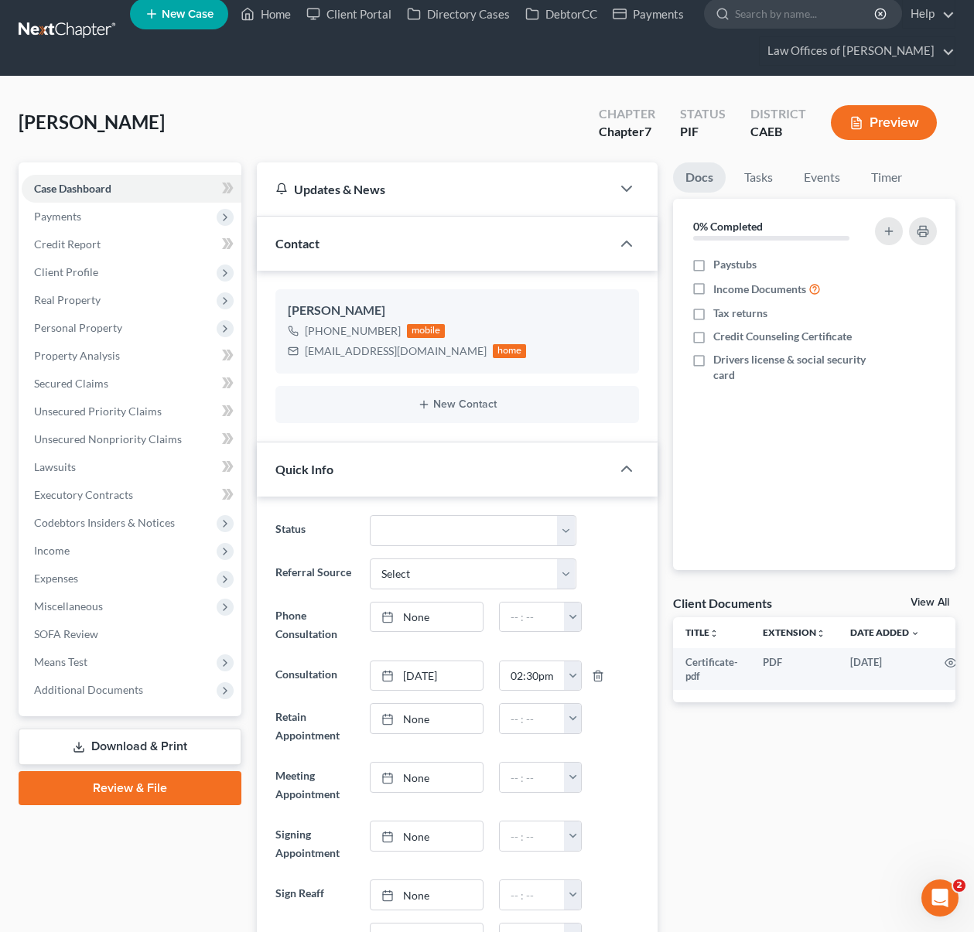
scroll to position [0, 0]
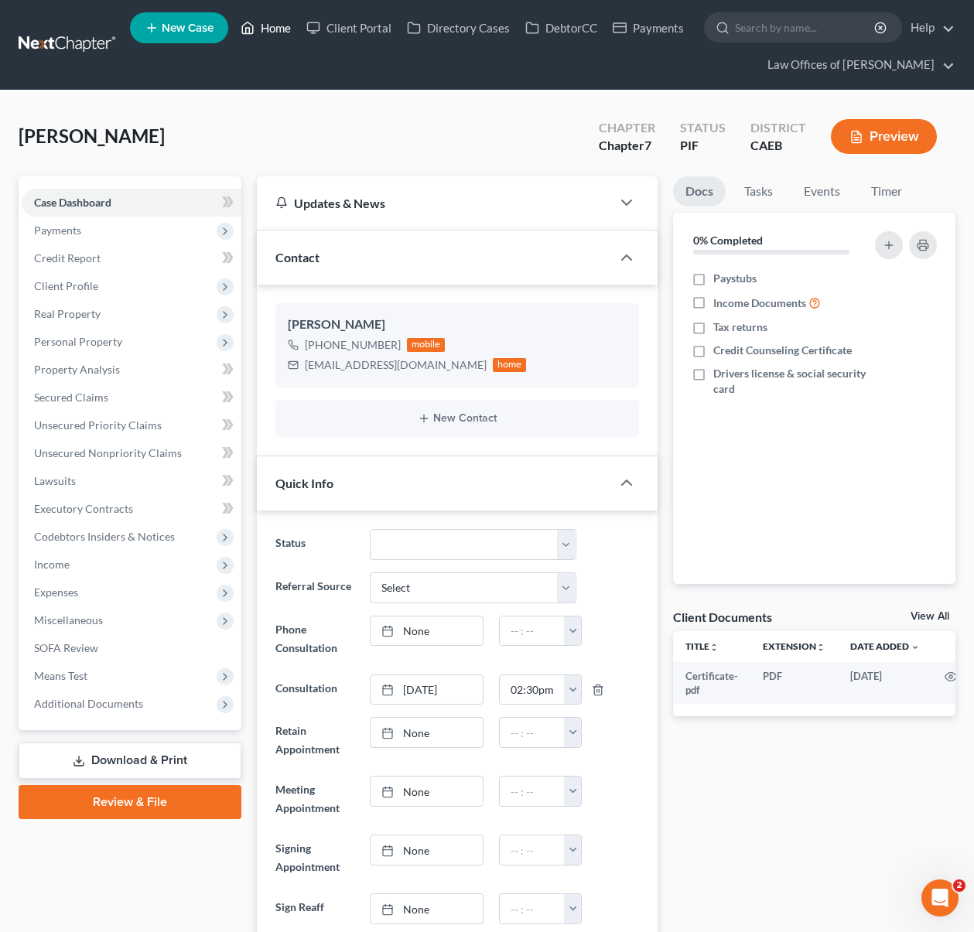
click at [285, 36] on link "Home" at bounding box center [266, 28] width 66 height 28
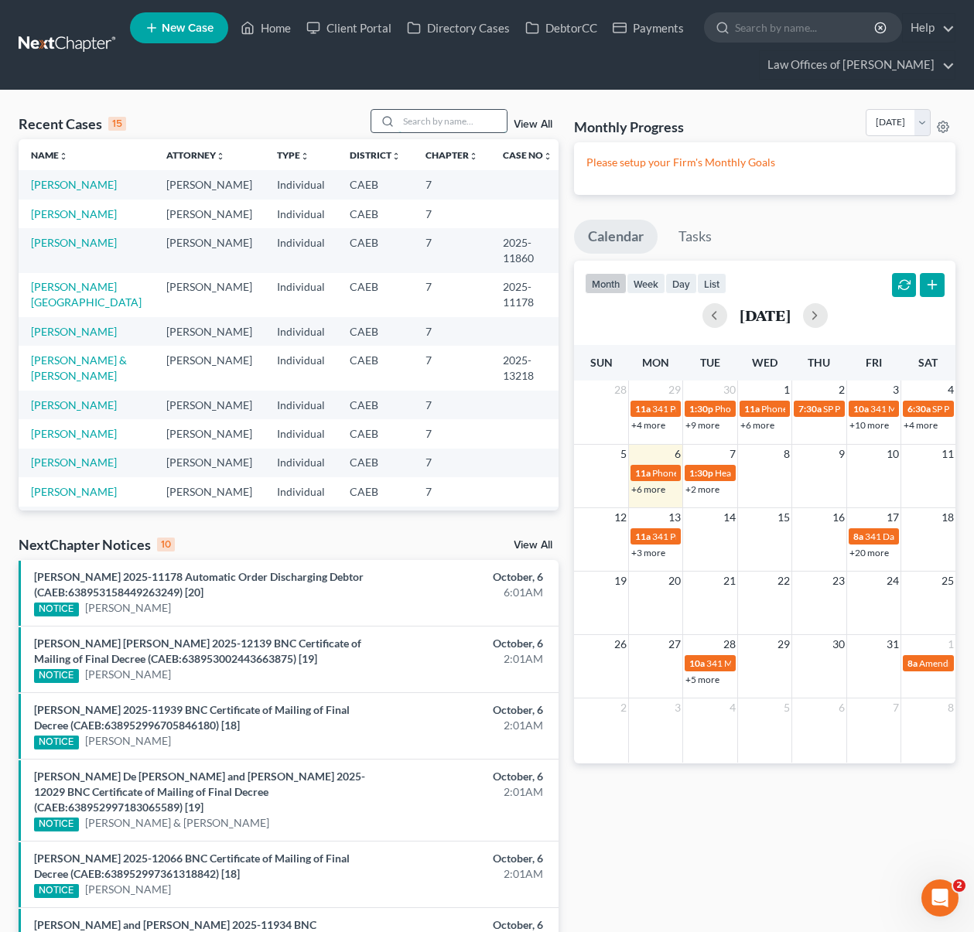
click at [440, 111] on input "search" at bounding box center [452, 121] width 108 height 22
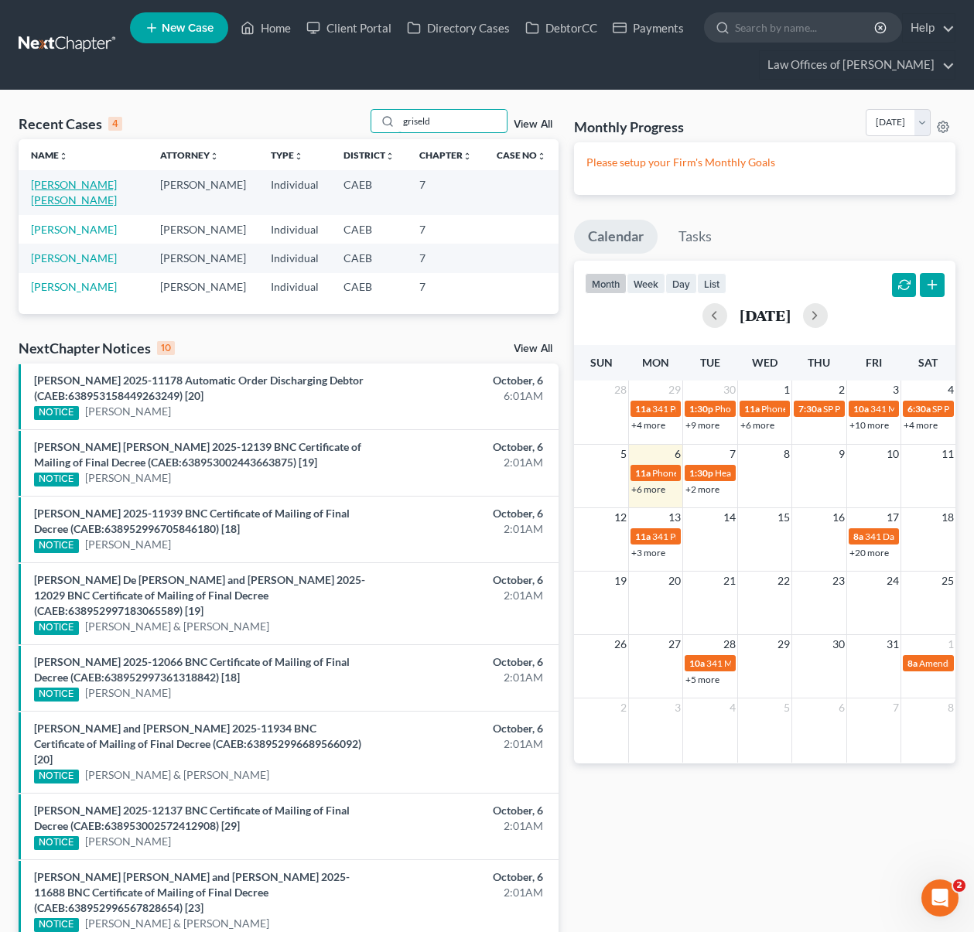
type input "griseld"
click at [103, 187] on link "Rodriguez De Nunez, Griselda" at bounding box center [74, 192] width 86 height 29
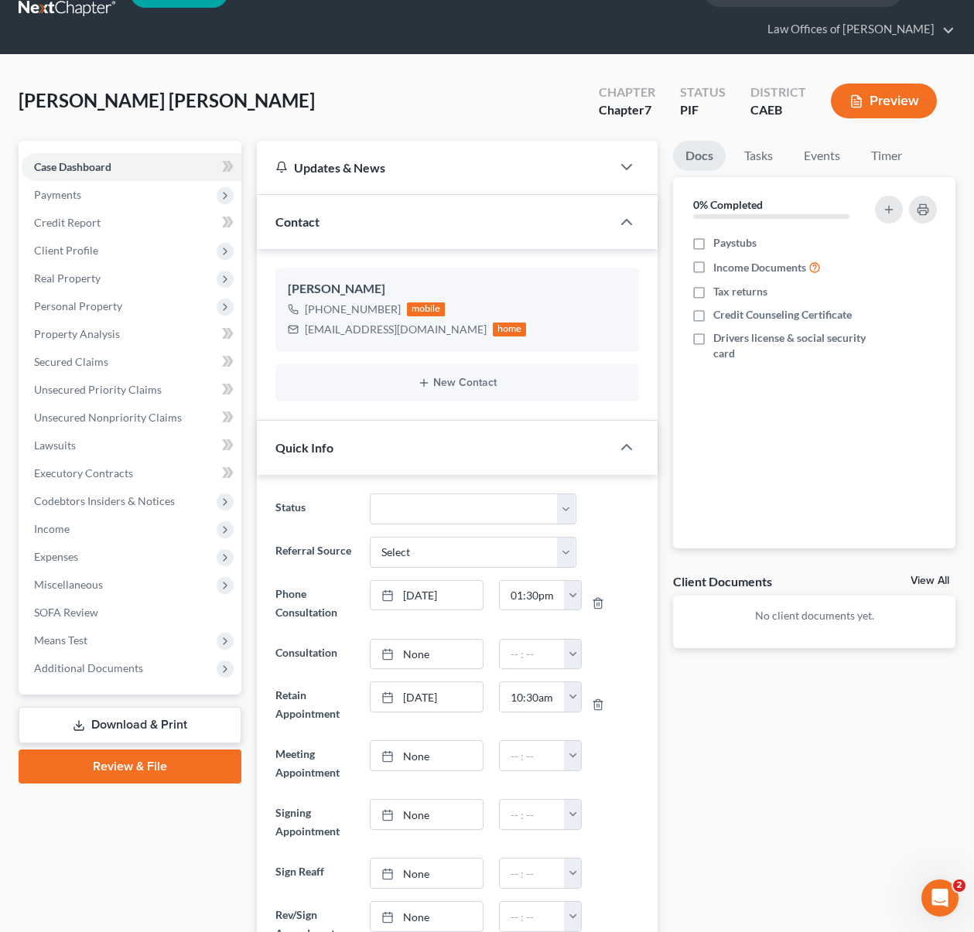
scroll to position [34, 0]
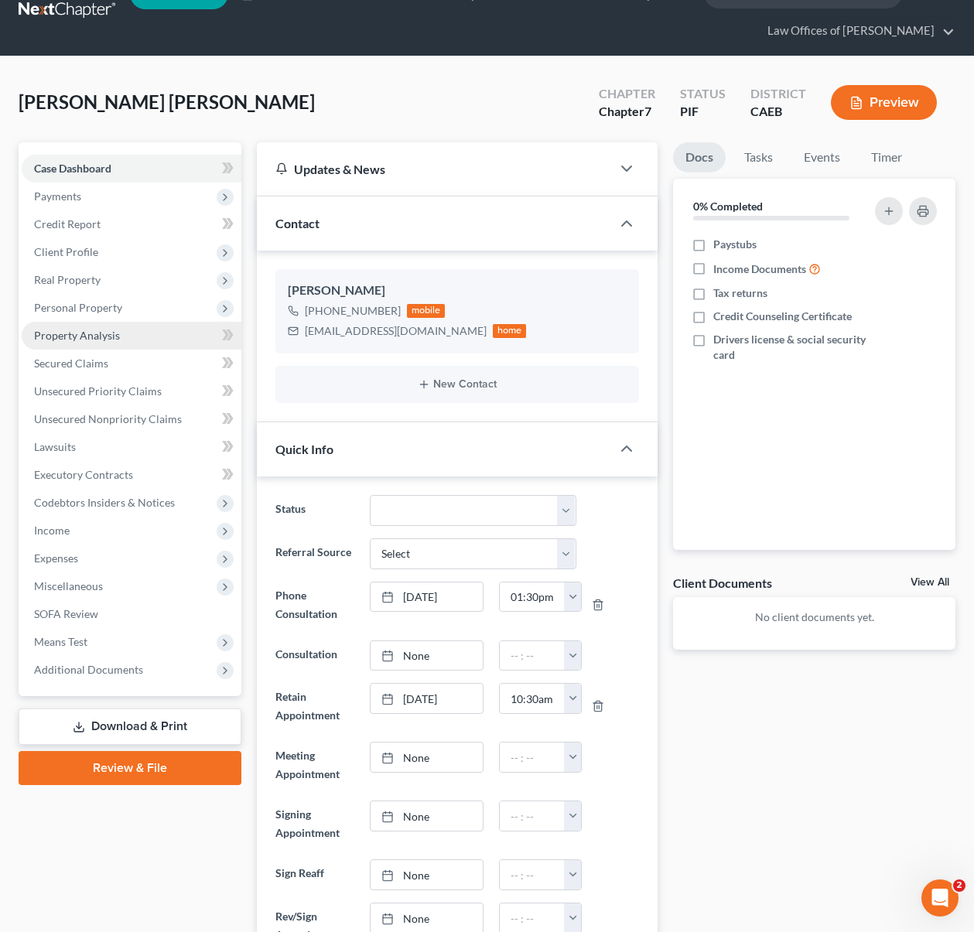
click at [114, 334] on span "Property Analysis" at bounding box center [77, 335] width 86 height 13
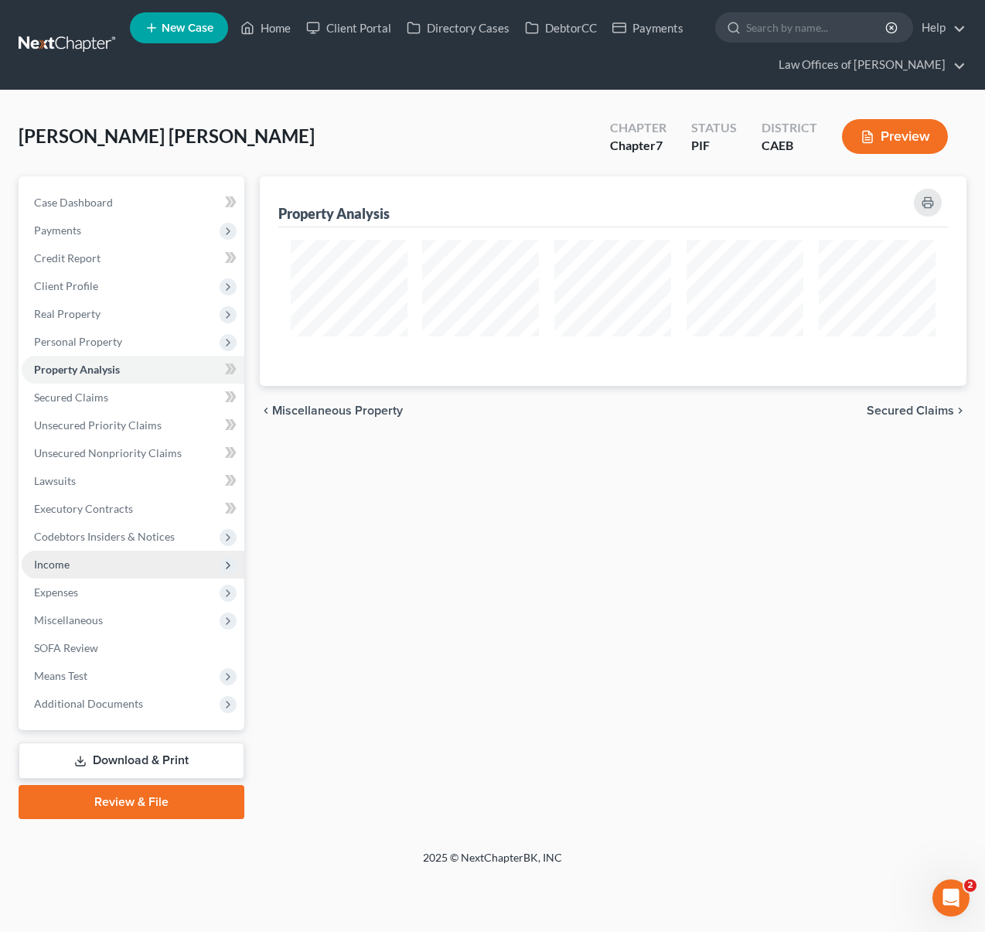
click at [73, 572] on span "Income" at bounding box center [133, 565] width 223 height 28
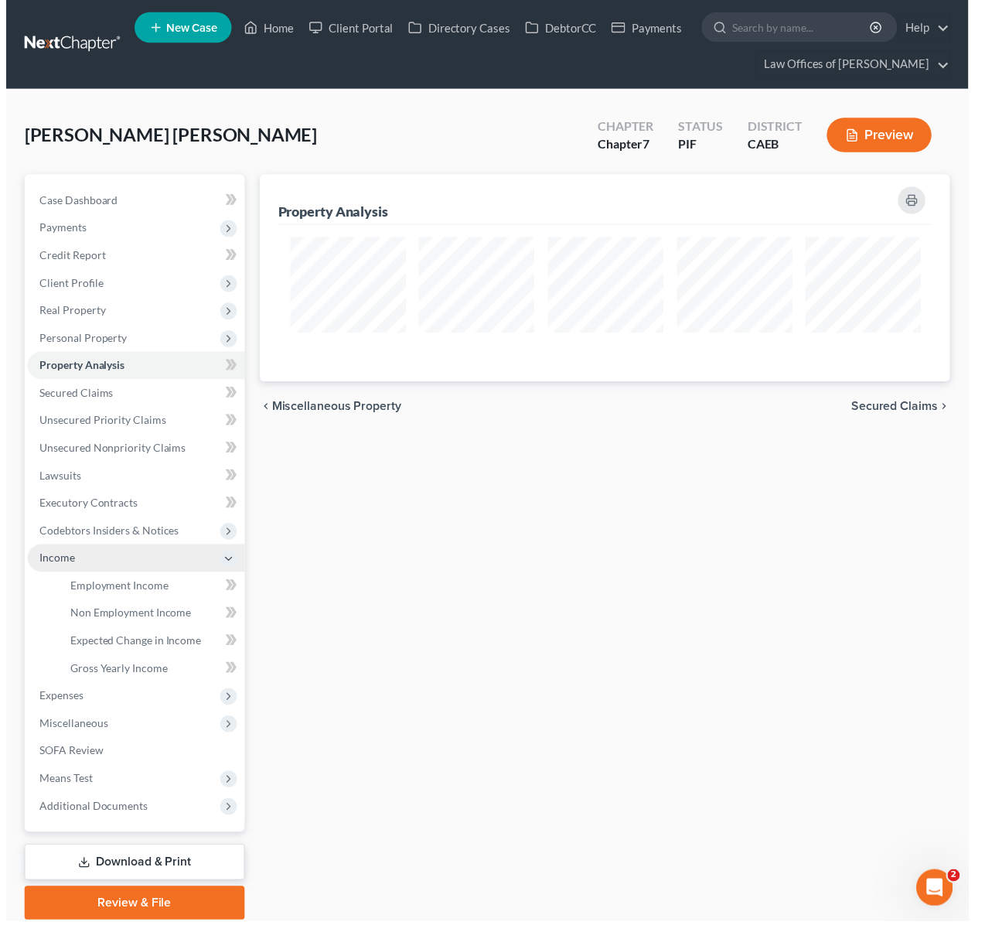
scroll to position [773169, 772678]
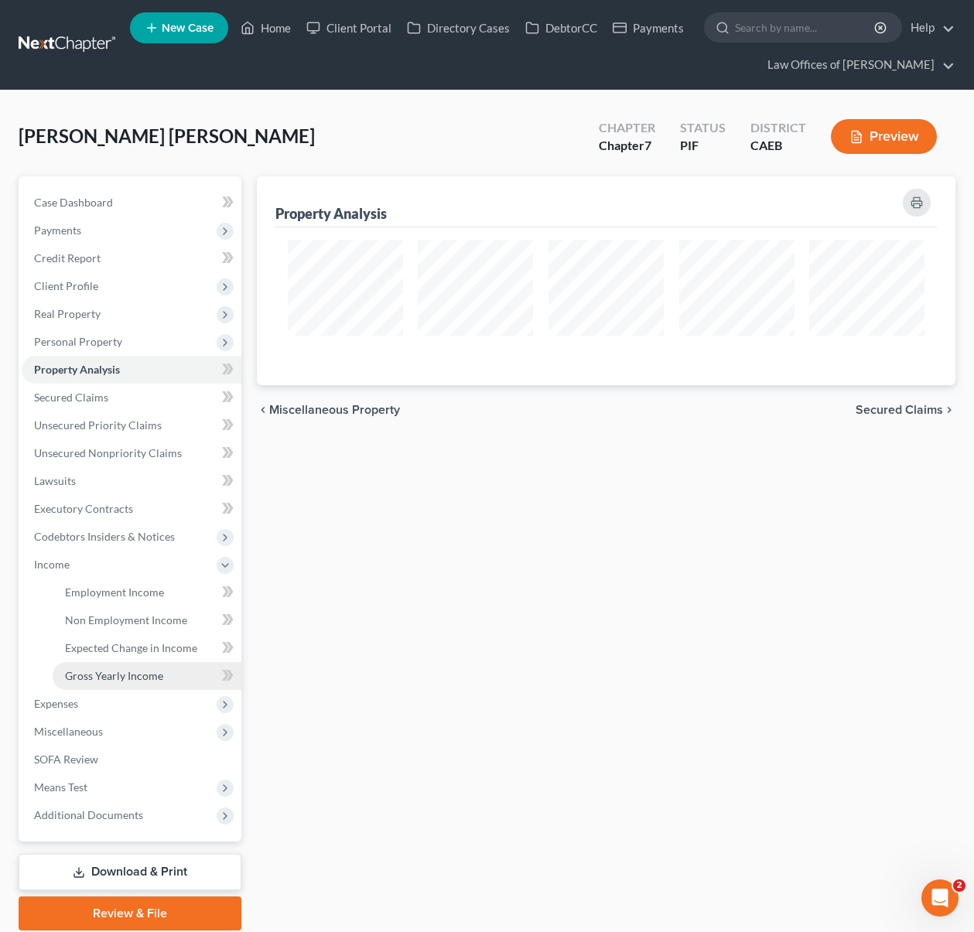
click at [138, 673] on span "Gross Yearly Income" at bounding box center [114, 675] width 98 height 13
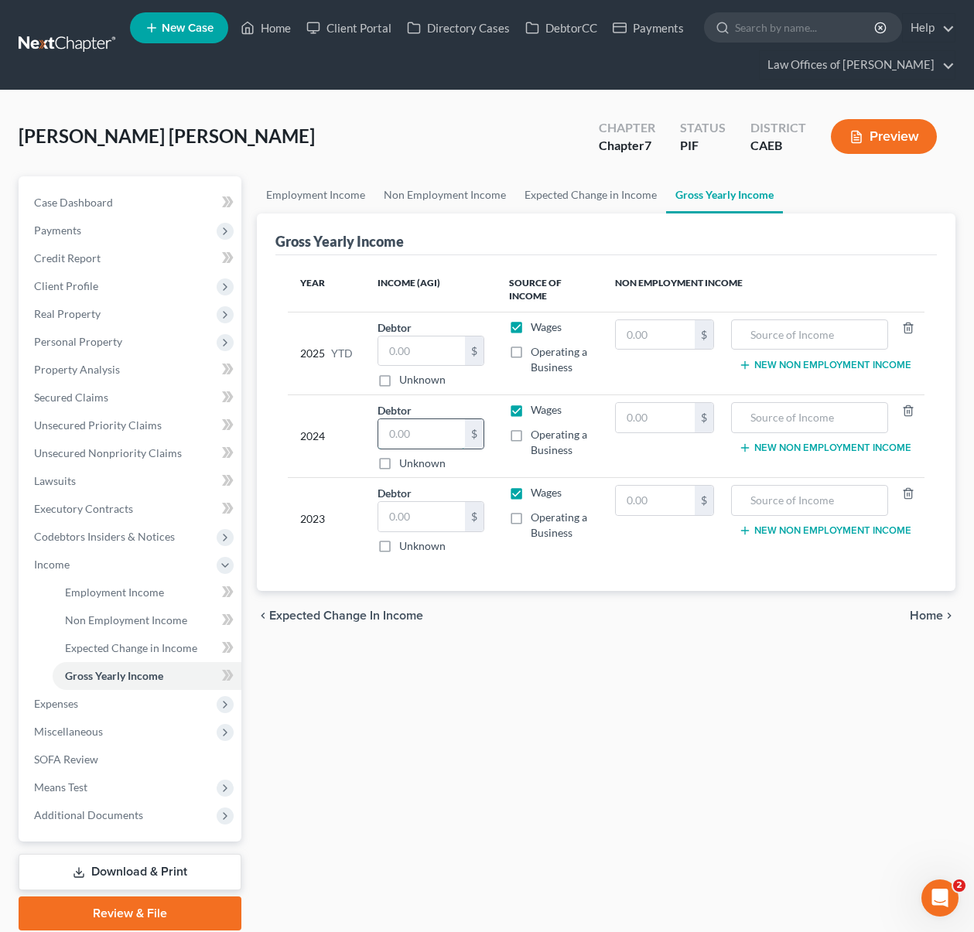
click at [426, 439] on input "text" at bounding box center [421, 433] width 87 height 29
type input "43,873"
click at [439, 516] on input "text" at bounding box center [421, 516] width 87 height 29
type input "54,525"
click at [159, 592] on span "Employment Income" at bounding box center [114, 591] width 99 height 13
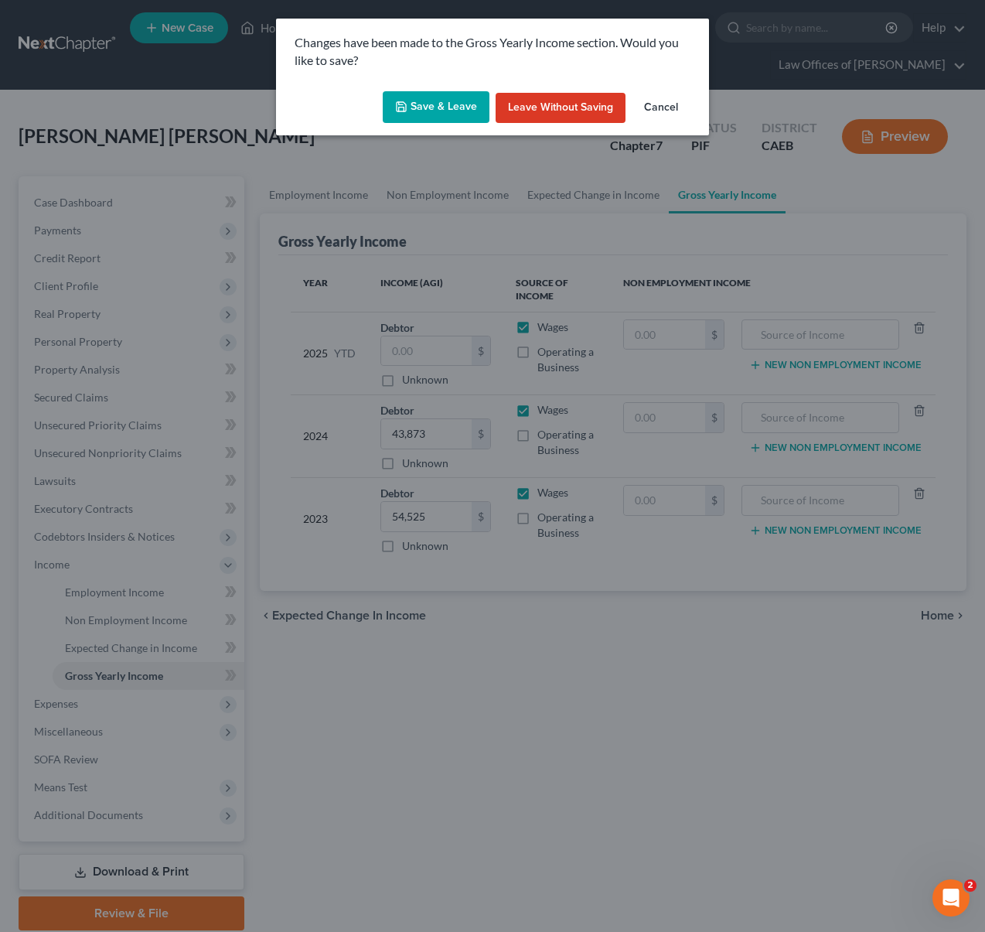
click at [419, 110] on button "Save & Leave" at bounding box center [436, 107] width 107 height 32
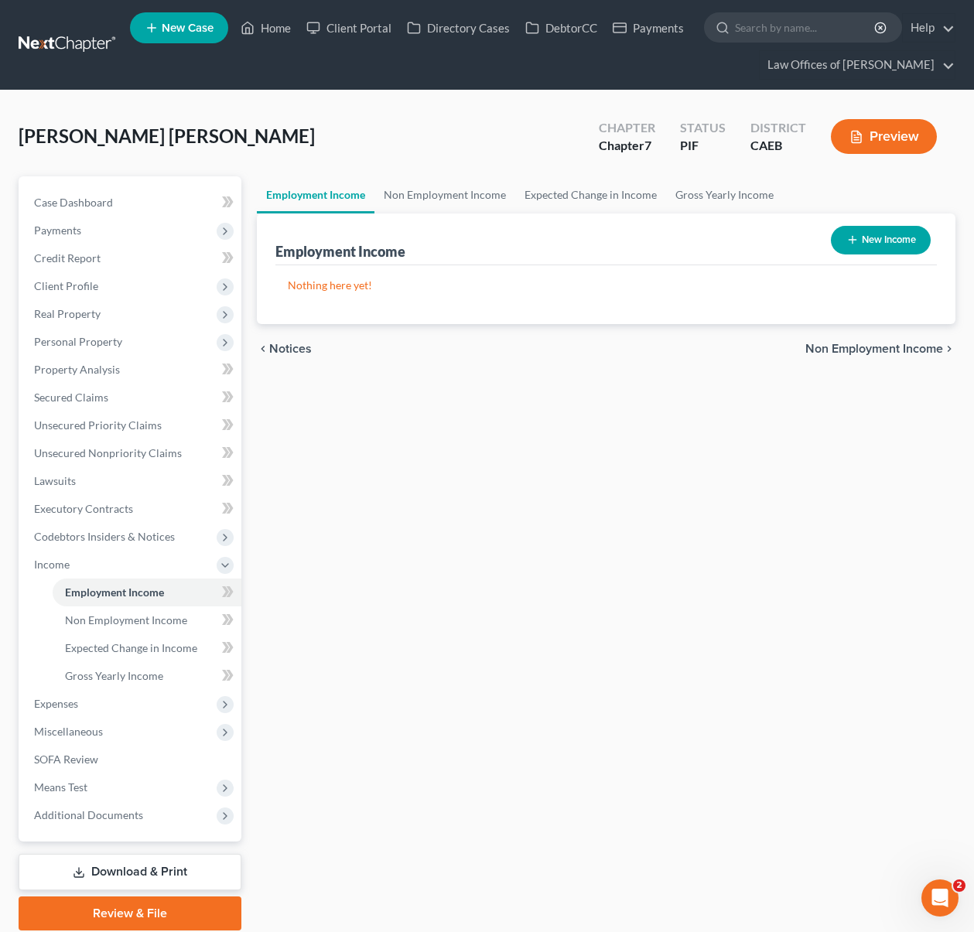
click at [886, 247] on button "New Income" at bounding box center [881, 240] width 100 height 29
select select "0"
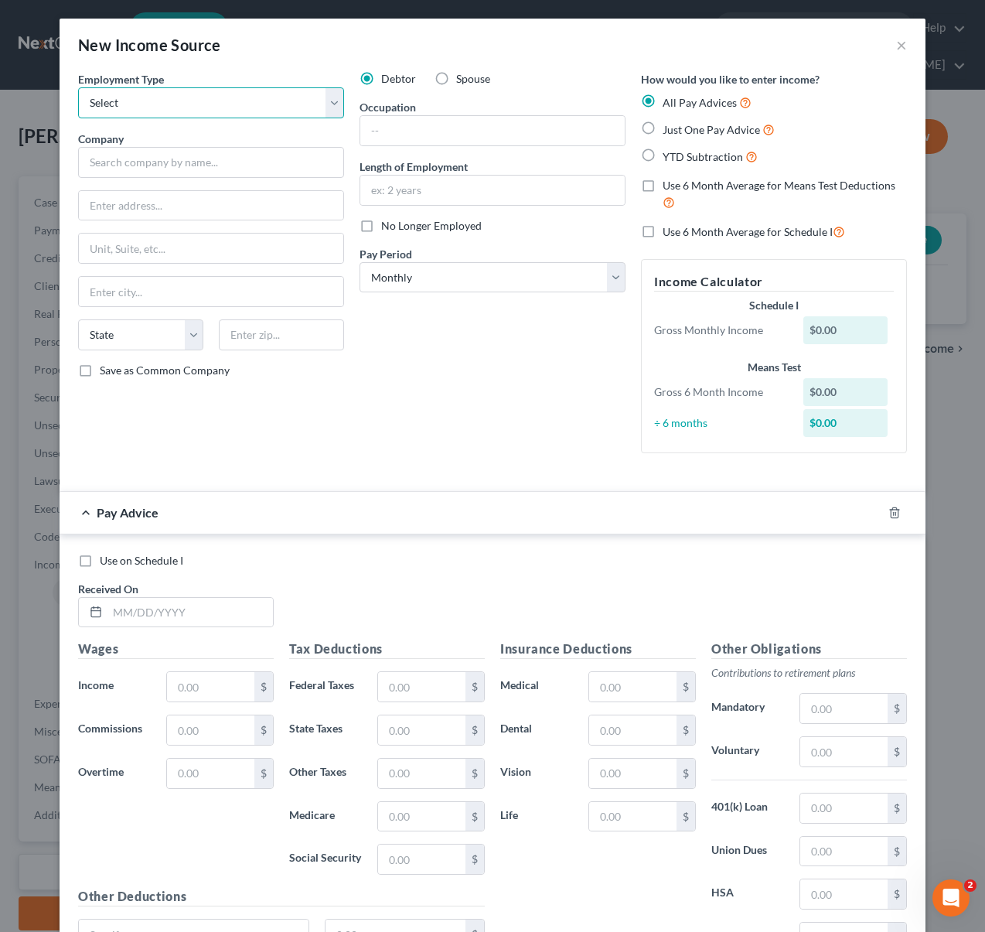
click at [329, 107] on select "Select Full or Part Time Employment Self Employment" at bounding box center [211, 102] width 266 height 31
select select "0"
click at [78, 87] on select "Select Full or Part Time Employment Self Employment" at bounding box center [211, 102] width 266 height 31
